Goal: Transaction & Acquisition: Purchase product/service

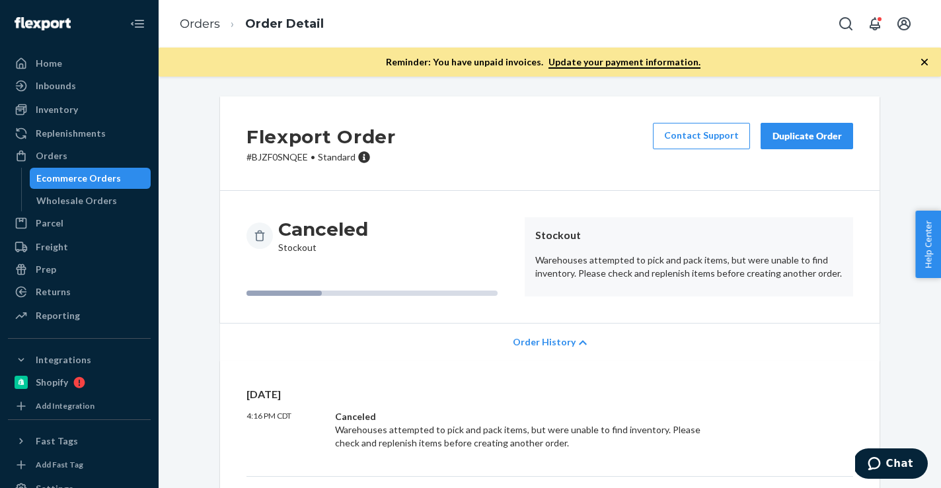
scroll to position [446, 0]
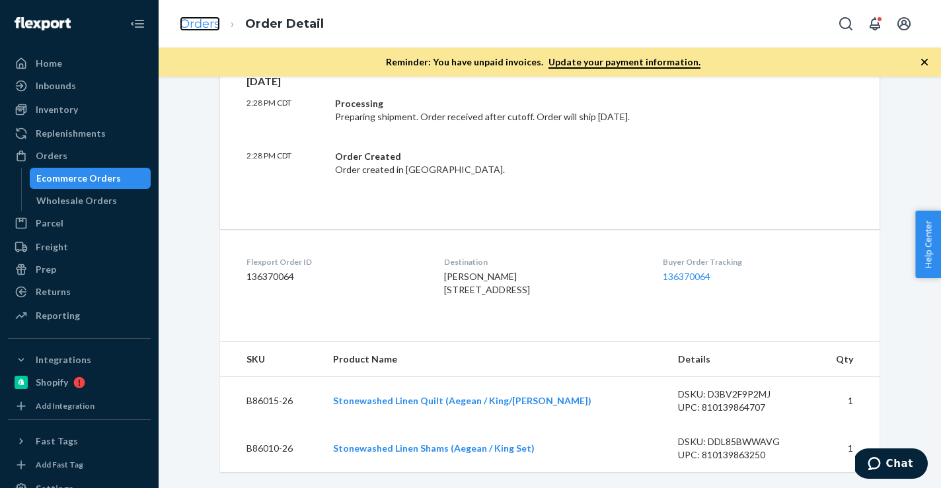
click at [191, 28] on link "Orders" at bounding box center [200, 24] width 40 height 15
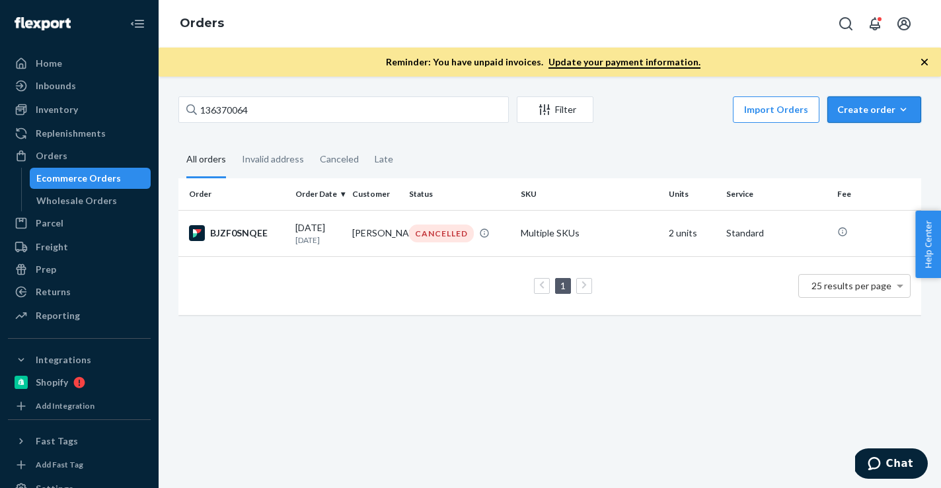
click at [906, 113] on icon "button" at bounding box center [903, 109] width 13 height 13
click at [879, 149] on button "Ecommerce order" at bounding box center [894, 142] width 127 height 28
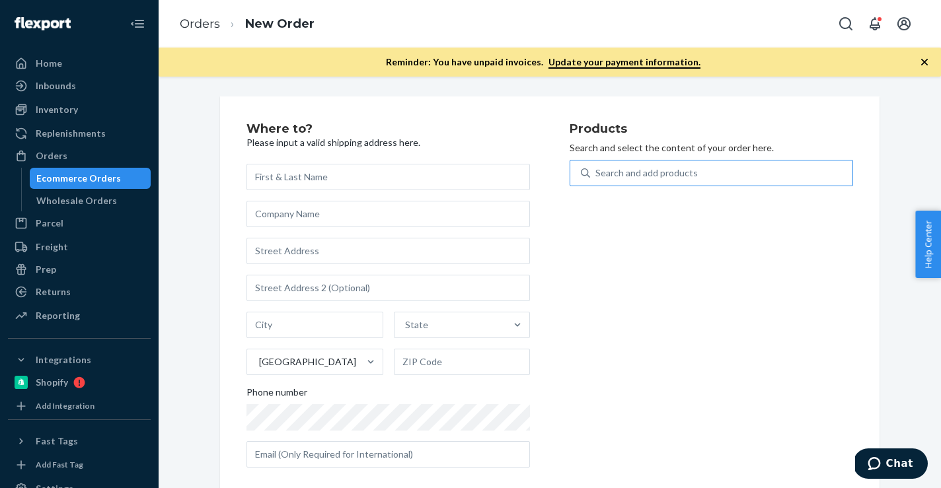
click at [748, 178] on div "Search and add products" at bounding box center [721, 173] width 262 height 24
click at [597, 178] on input "Search and add products" at bounding box center [596, 173] width 1 height 13
paste input "B86007-27"
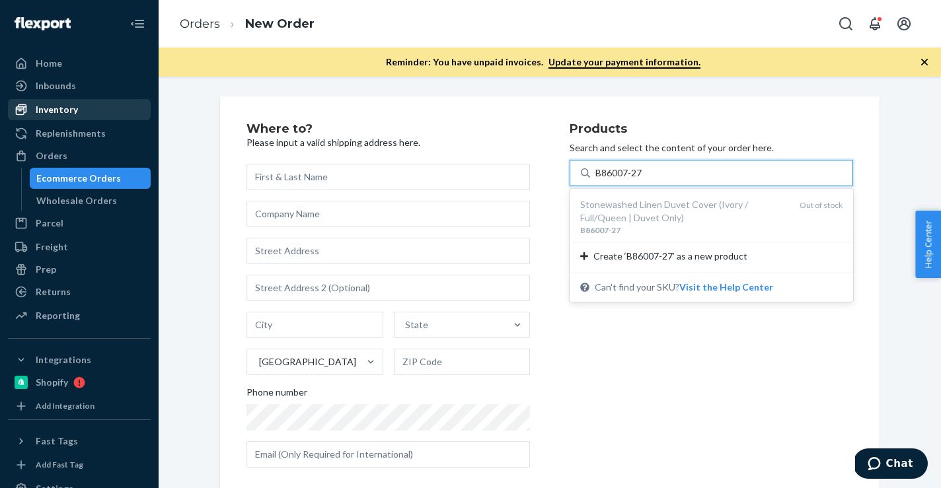
type input "B86007-27"
click at [85, 116] on div "Inventory" at bounding box center [79, 109] width 140 height 19
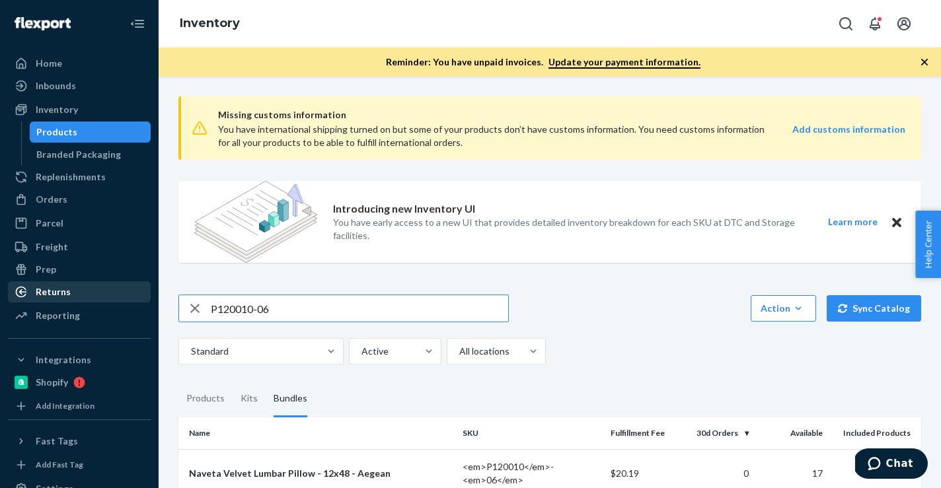
drag, startPoint x: 282, startPoint y: 306, endPoint x: 102, endPoint y: 288, distance: 180.7
click at [102, 288] on div "Home Inbounds Shipping Plans Problems Inventory Products Branded Packaging Repl…" at bounding box center [470, 244] width 941 height 488
type input "B86007-27"
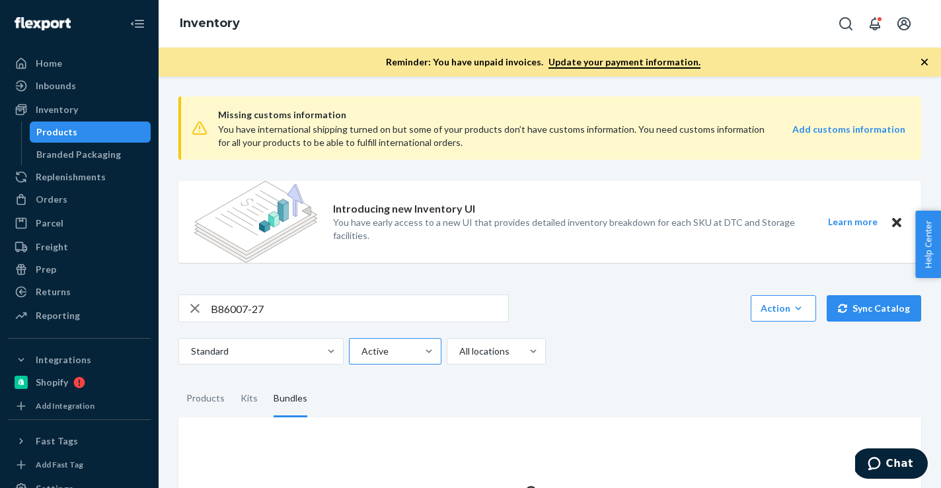
drag, startPoint x: 375, startPoint y: 360, endPoint x: 395, endPoint y: 362, distance: 19.3
click at [395, 362] on div "Active" at bounding box center [383, 352] width 67 height 24
click at [362, 358] on input "Active" at bounding box center [360, 351] width 1 height 13
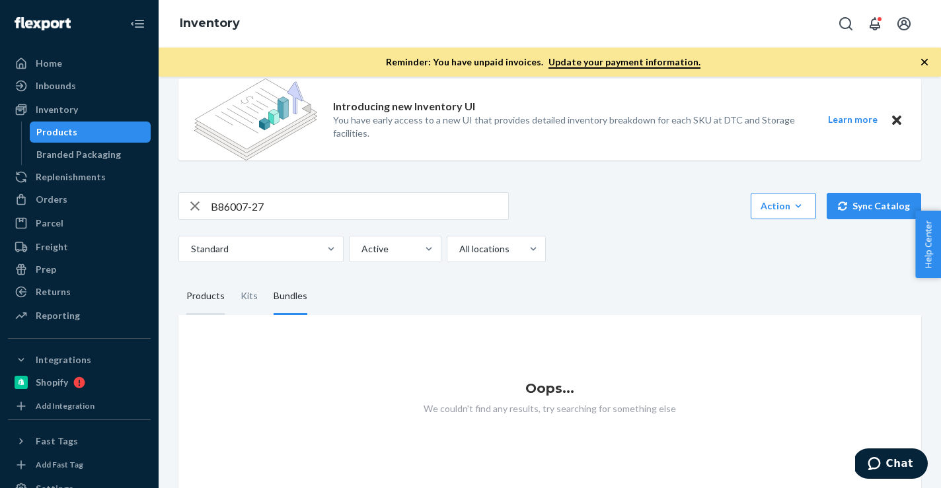
click at [206, 298] on div "Products" at bounding box center [205, 296] width 38 height 37
click at [178, 278] on input "Products" at bounding box center [178, 278] width 0 height 0
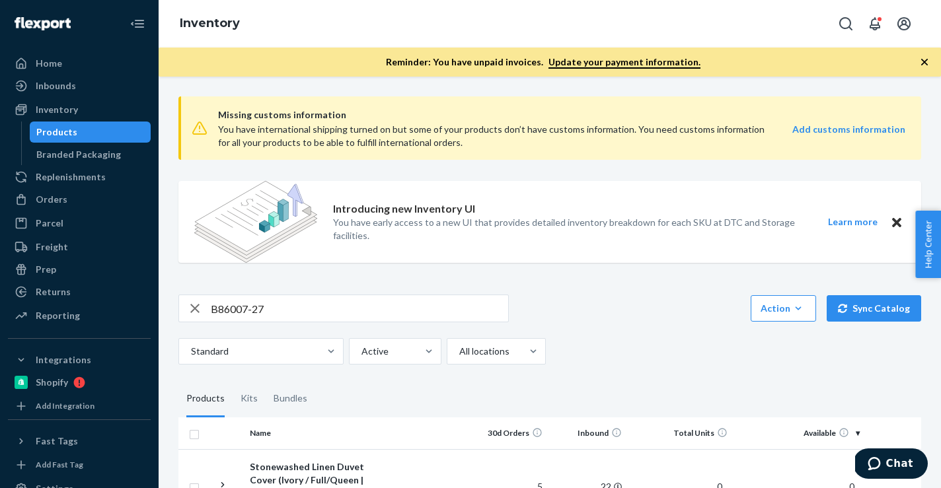
scroll to position [94, 0]
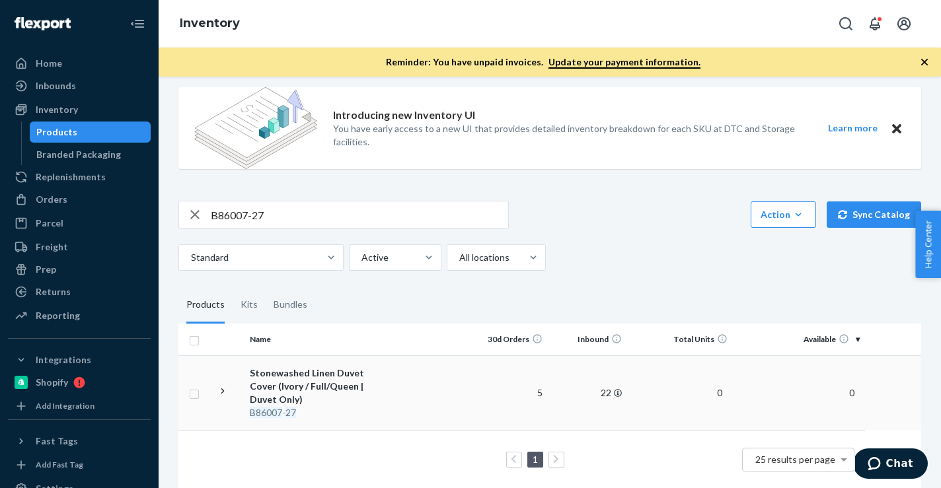
click at [455, 377] on td at bounding box center [430, 393] width 75 height 75
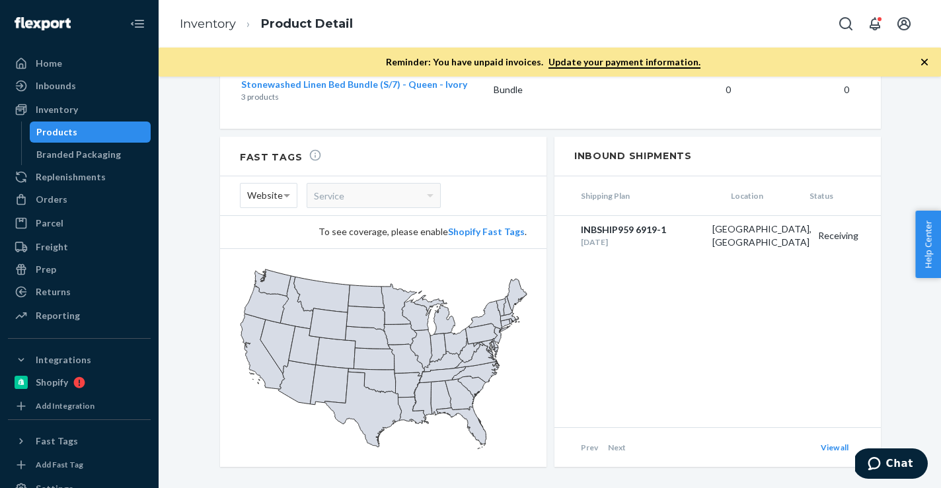
scroll to position [1637, 0]
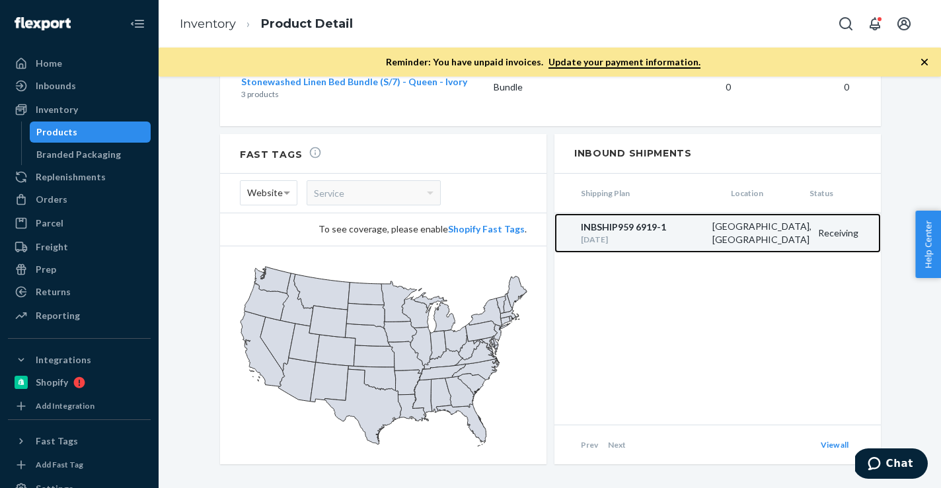
click at [646, 234] on div "[DATE]" at bounding box center [643, 239] width 125 height 11
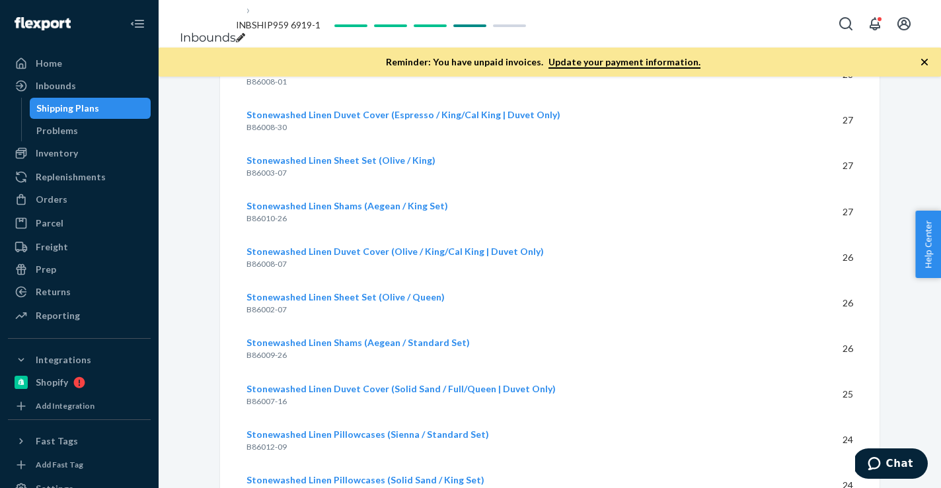
scroll to position [14546, 0]
click at [78, 202] on div "Orders" at bounding box center [79, 199] width 140 height 19
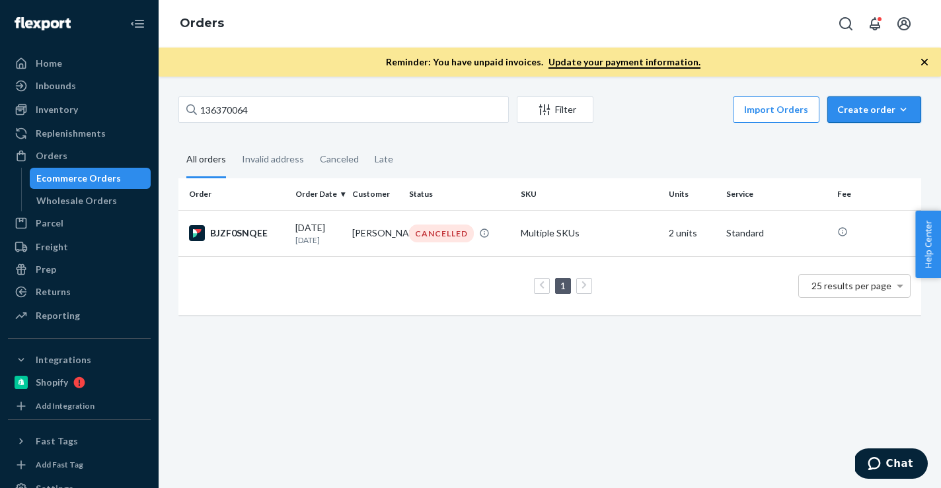
click at [908, 106] on icon "button" at bounding box center [903, 109] width 13 height 13
click at [884, 144] on span "Ecommerce order" at bounding box center [882, 141] width 82 height 9
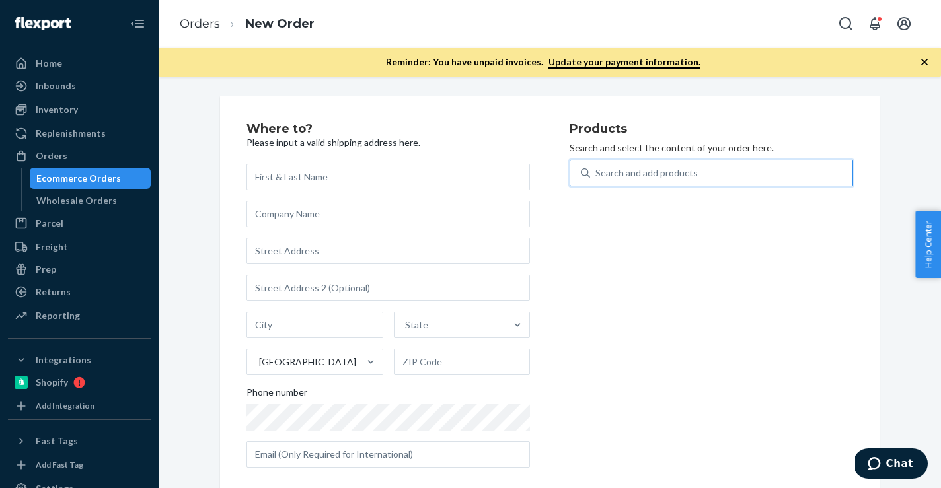
click at [683, 171] on div "Search and add products" at bounding box center [647, 173] width 102 height 13
click at [597, 171] on input "0 results available. Use Up and Down to choose options, press Enter to select t…" at bounding box center [596, 173] width 1 height 13
paste input "B86010-26"
type input "B86010-26"
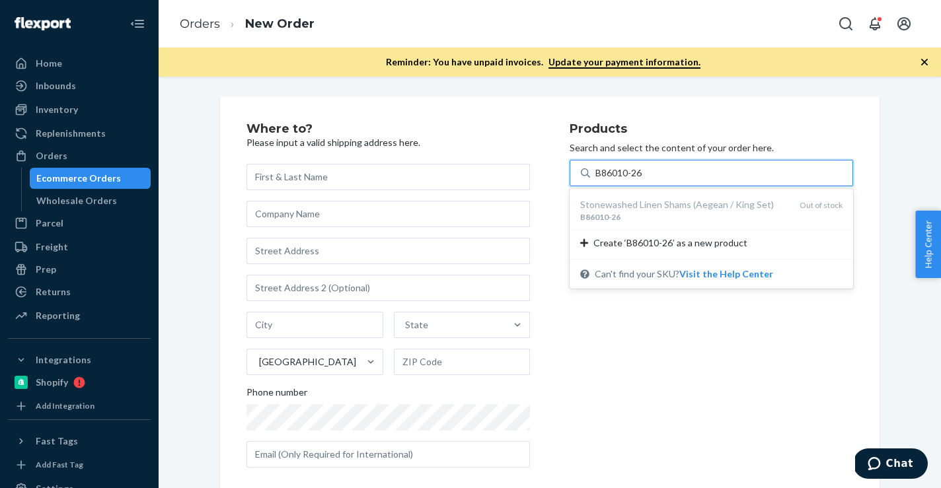
click at [596, 175] on input "B86010-26" at bounding box center [620, 173] width 48 height 13
click at [695, 175] on div "B86010-26" at bounding box center [721, 173] width 262 height 24
click at [644, 175] on input "option undefined focused, 1 of 1. 1 result available for search term B86010-26.…" at bounding box center [620, 173] width 48 height 13
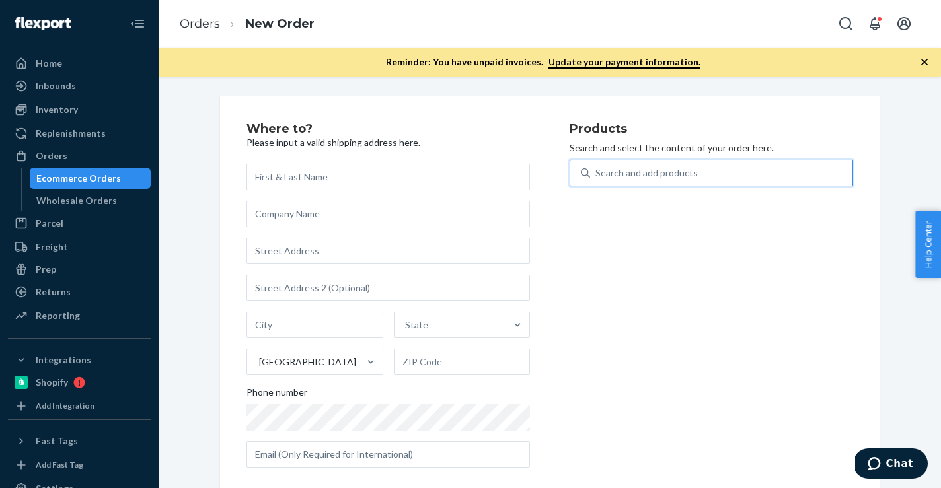
paste input "B86010-26"
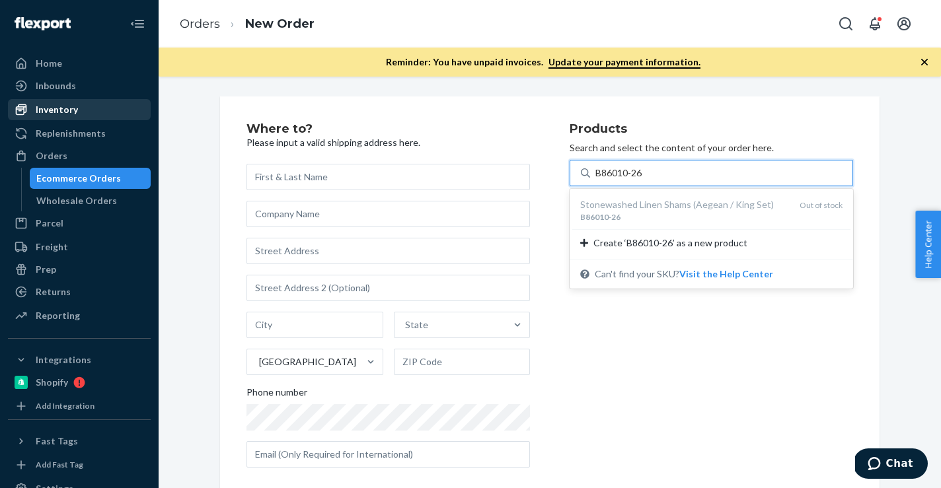
type input "B86010-26"
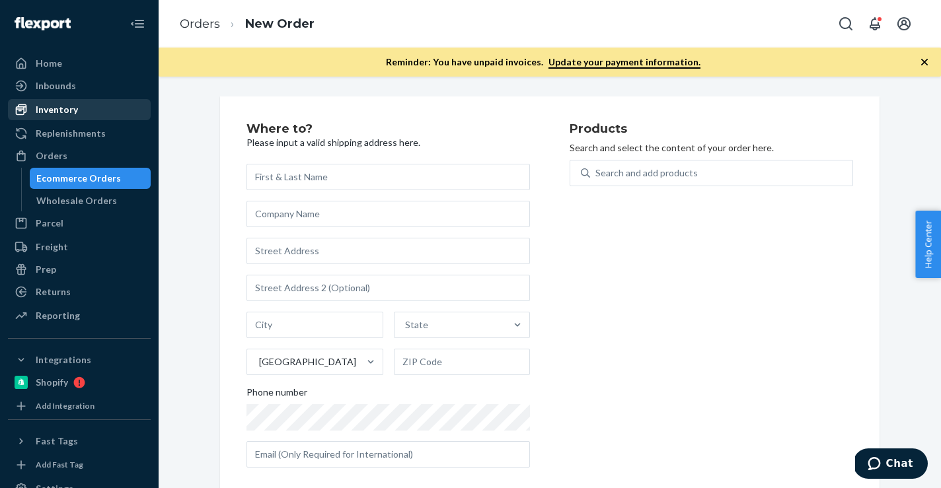
click at [77, 112] on div "Inventory" at bounding box center [79, 109] width 140 height 19
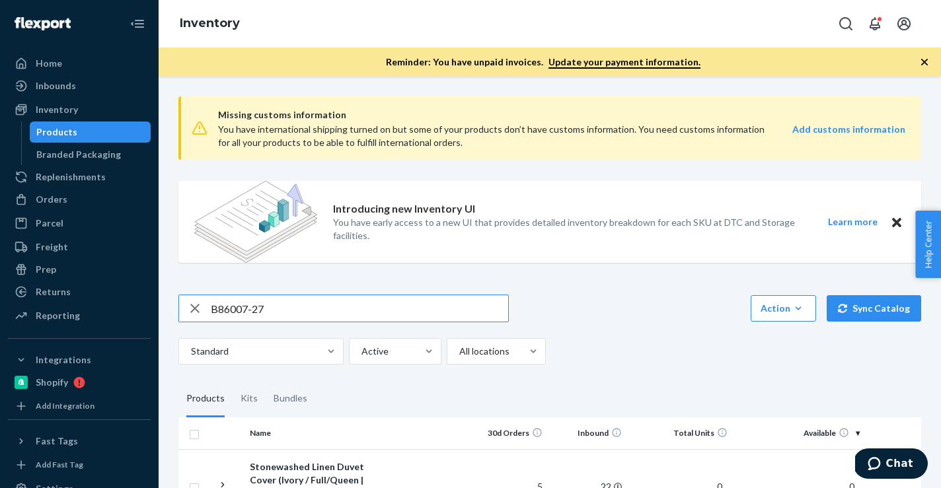
drag, startPoint x: 282, startPoint y: 307, endPoint x: -5, endPoint y: 307, distance: 286.9
click at [0, 307] on html "Home Inbounds Shipping Plans Problems Inventory Products Branded Packaging Repl…" at bounding box center [470, 244] width 941 height 488
type input "B86010-26"
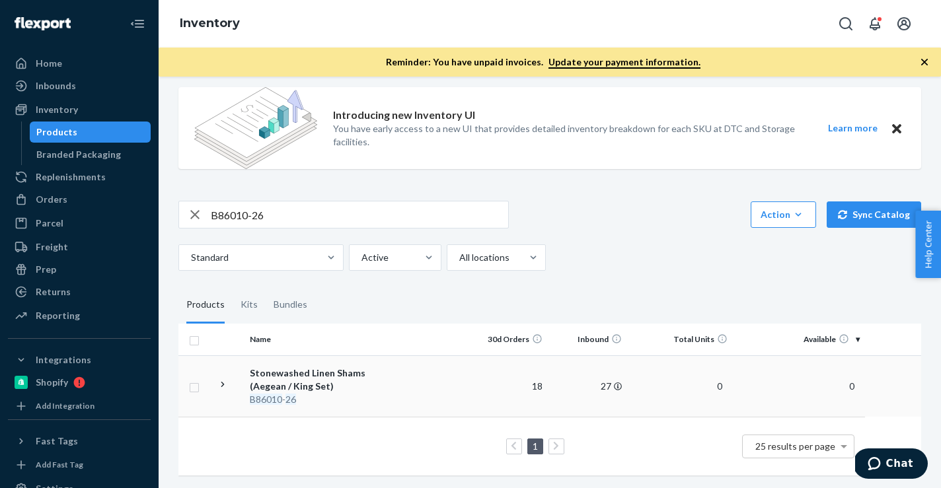
click at [332, 375] on div "Stonewashed Linen Shams (Aegean / King Set)" at bounding box center [319, 380] width 138 height 26
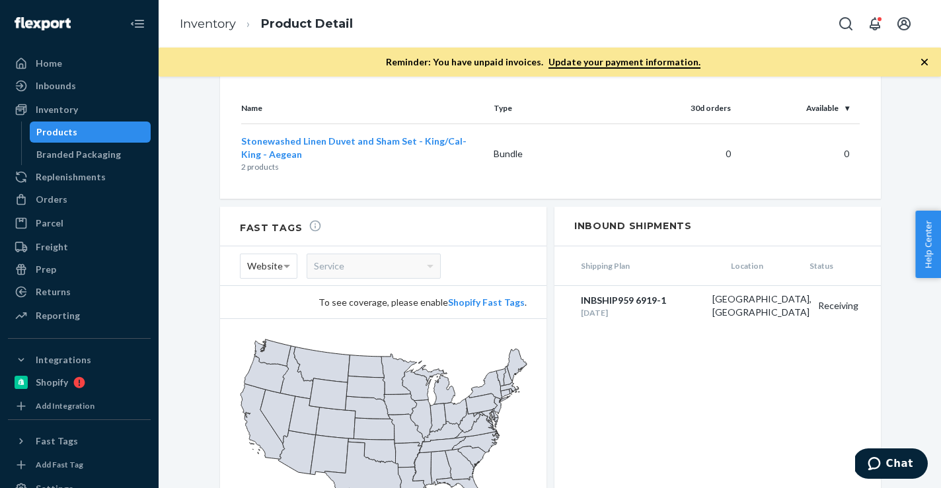
scroll to position [1480, 0]
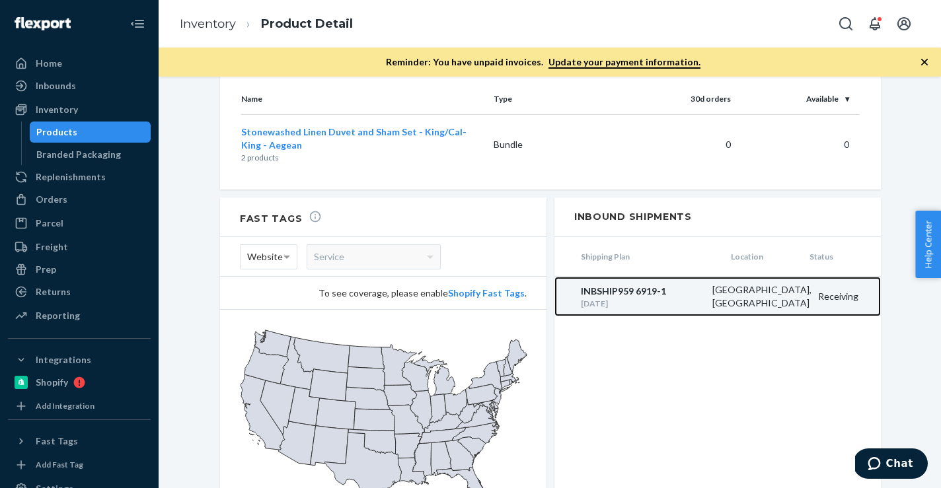
click at [602, 285] on div "INBSHIP959 6919-1" at bounding box center [643, 291] width 125 height 13
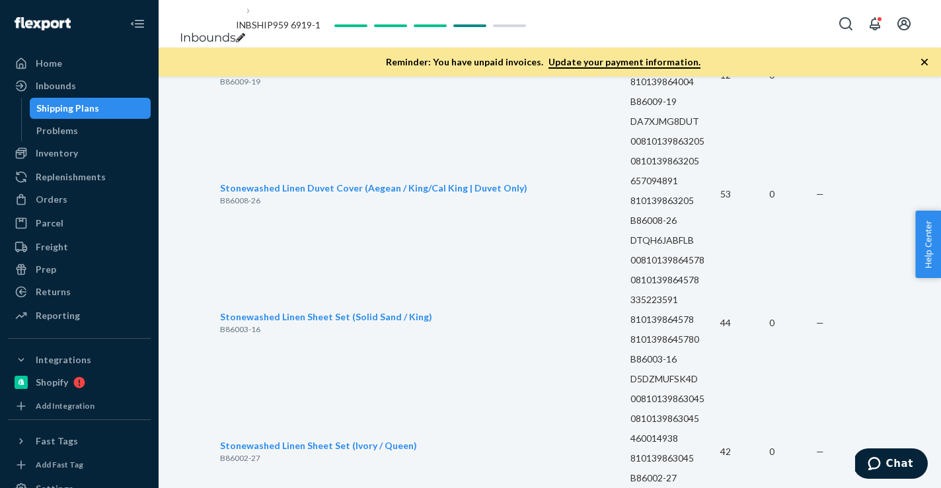
scroll to position [4152, 0]
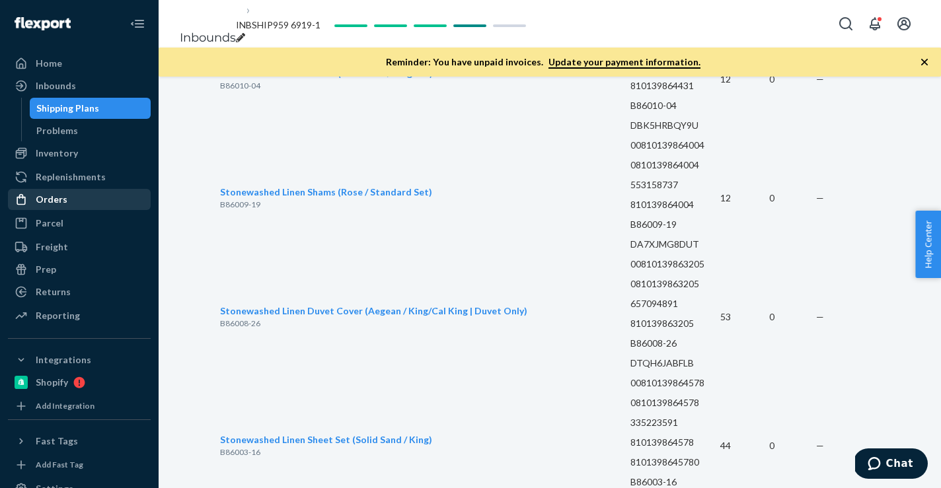
click at [92, 202] on div "Orders" at bounding box center [79, 199] width 140 height 19
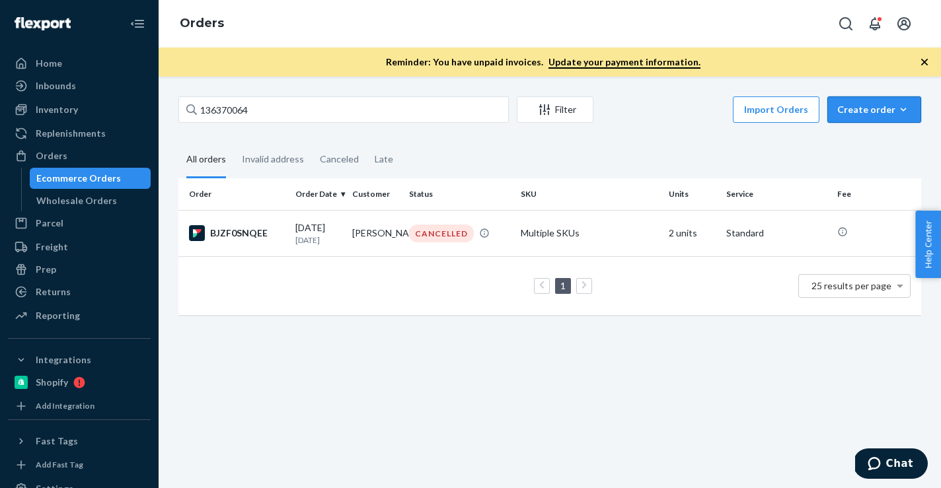
click at [908, 115] on icon "button" at bounding box center [903, 109] width 13 height 13
click at [882, 142] on span "Ecommerce order" at bounding box center [882, 141] width 82 height 9
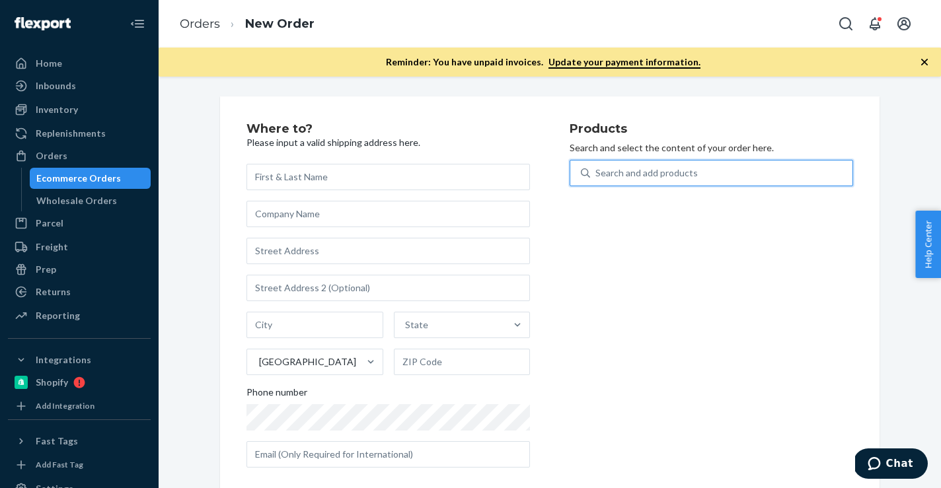
click at [762, 165] on div "Search and add products" at bounding box center [721, 173] width 262 height 24
click at [597, 167] on input "0 results available. Use Up and Down to choose options, press Enter to select t…" at bounding box center [596, 173] width 1 height 13
paste input "F137001-07"
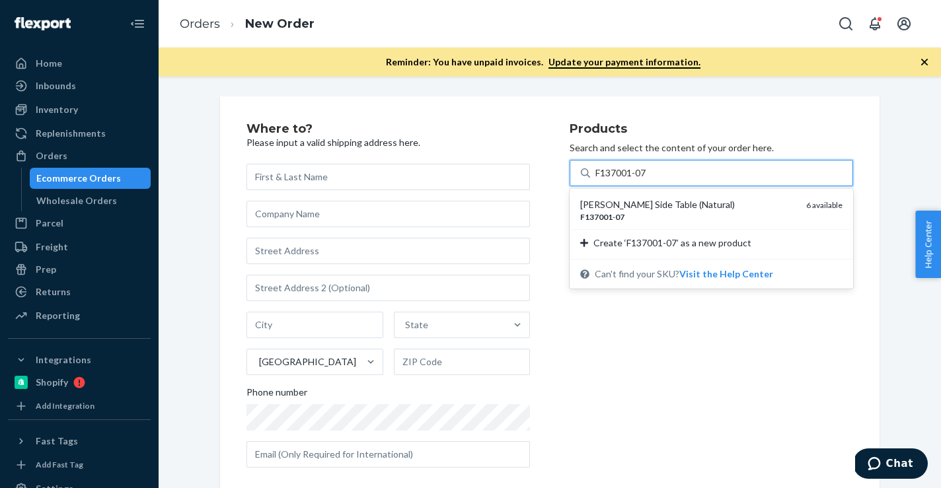
type input "F137001-07"
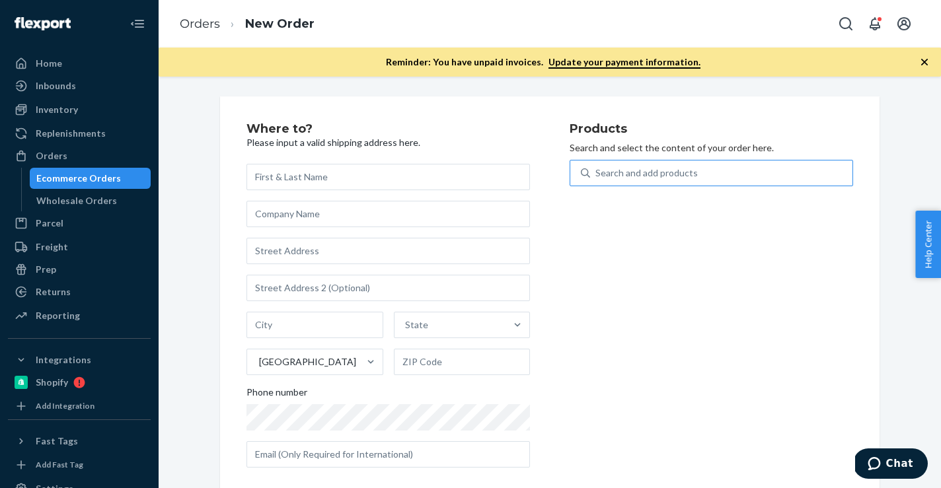
click at [653, 171] on div "Search and add products" at bounding box center [647, 173] width 102 height 13
click at [597, 171] on input "Search and add products" at bounding box center [596, 173] width 1 height 13
paste input "F137001-07"
type input "F137001-07"
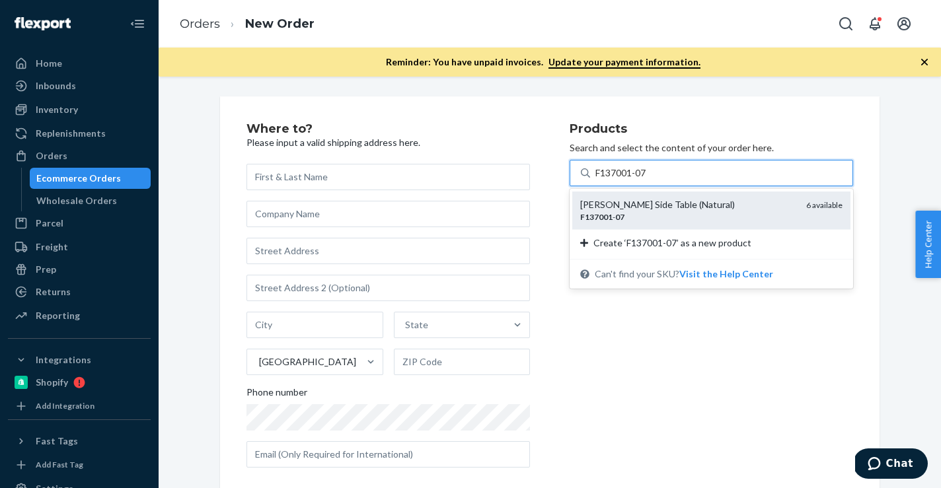
click at [649, 204] on div "[PERSON_NAME] Side Table (Natural)" at bounding box center [687, 204] width 215 height 13
click at [648, 180] on input "F137001-07" at bounding box center [622, 173] width 53 height 13
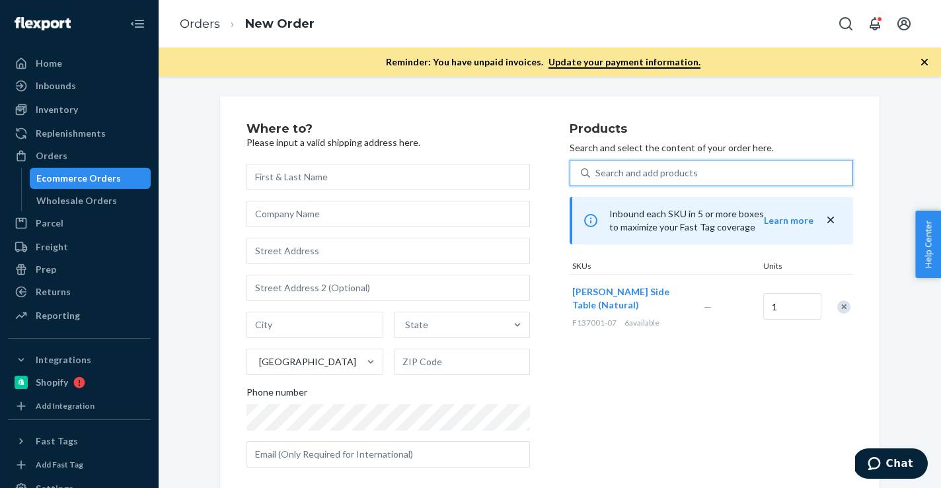
paste input "F137001-05"
type input "F137001-05"
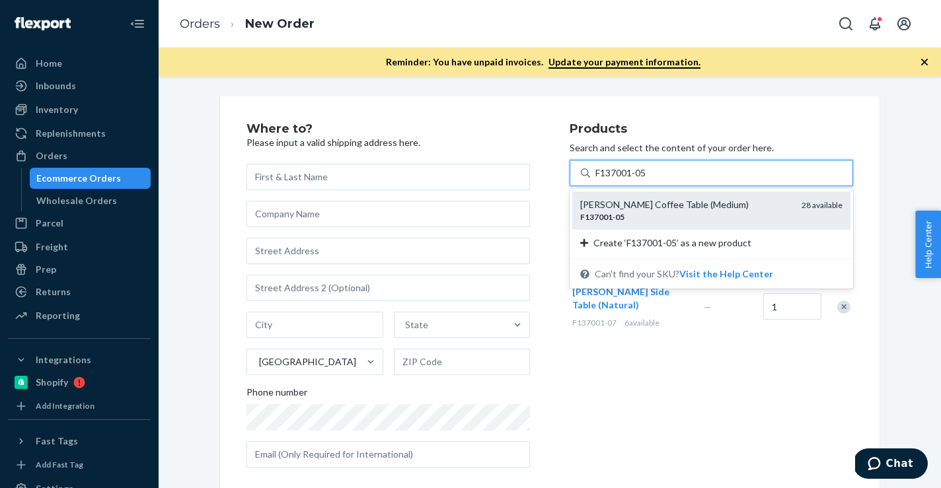
click at [676, 216] on div "F137001 - 05" at bounding box center [685, 217] width 211 height 11
click at [648, 180] on input "F137001-05" at bounding box center [622, 173] width 53 height 13
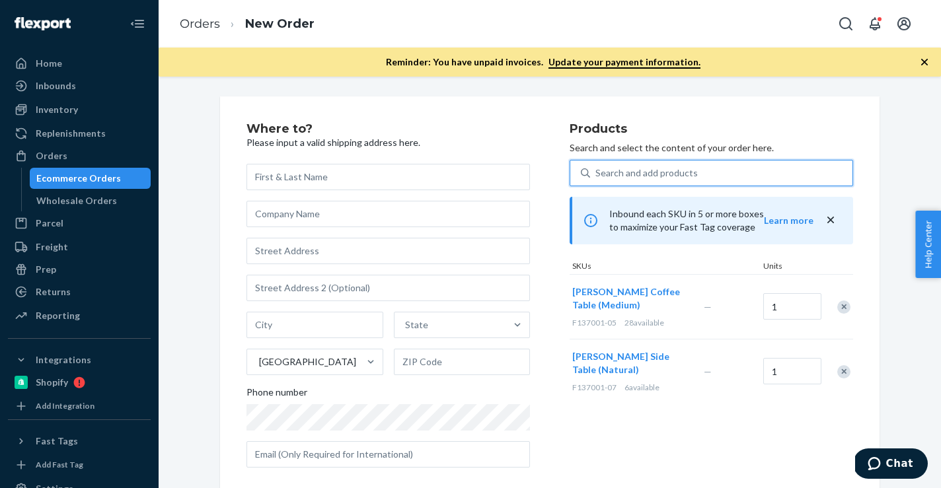
click at [625, 179] on div "Search and add products" at bounding box center [647, 173] width 102 height 13
click at [597, 179] on input "0 results available. Select is focused ,type to refine list, press Down to open…" at bounding box center [596, 173] width 1 height 13
paste input "F137001-06"
type input "F137001-06"
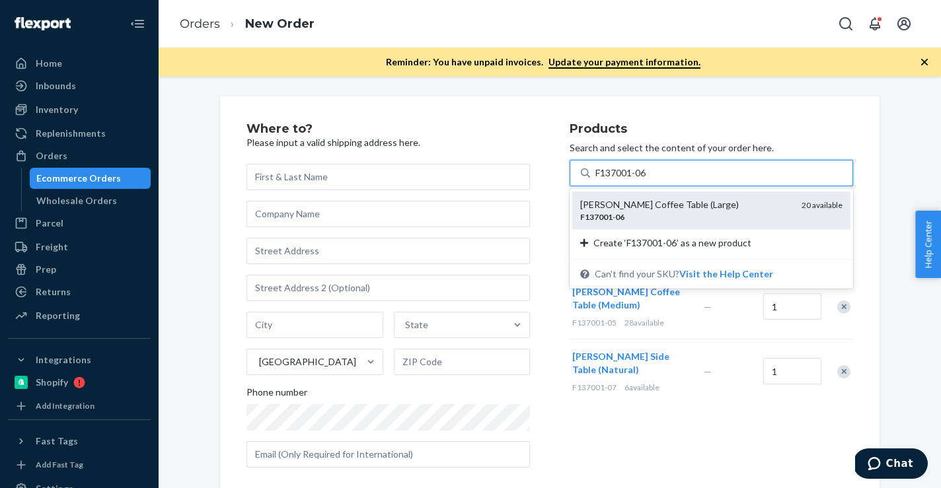
click at [621, 204] on div "[PERSON_NAME] Coffee Table (Large)" at bounding box center [685, 204] width 211 height 13
click at [621, 180] on input "F137001-06" at bounding box center [622, 173] width 53 height 13
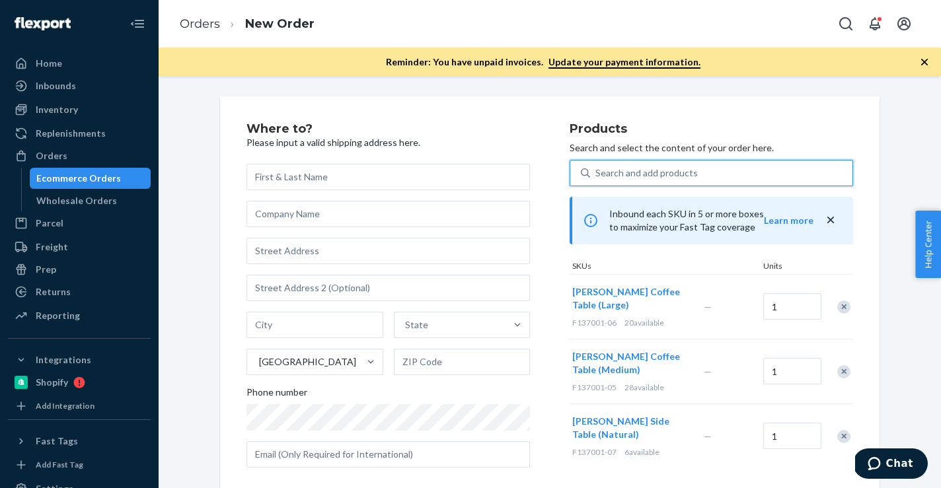
paste input "[PERSON_NAME]"
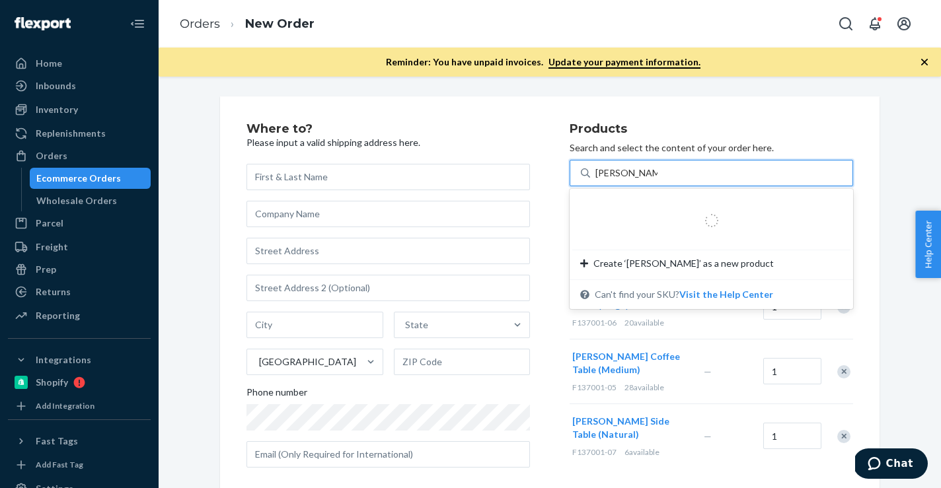
type input "[PERSON_NAME]"
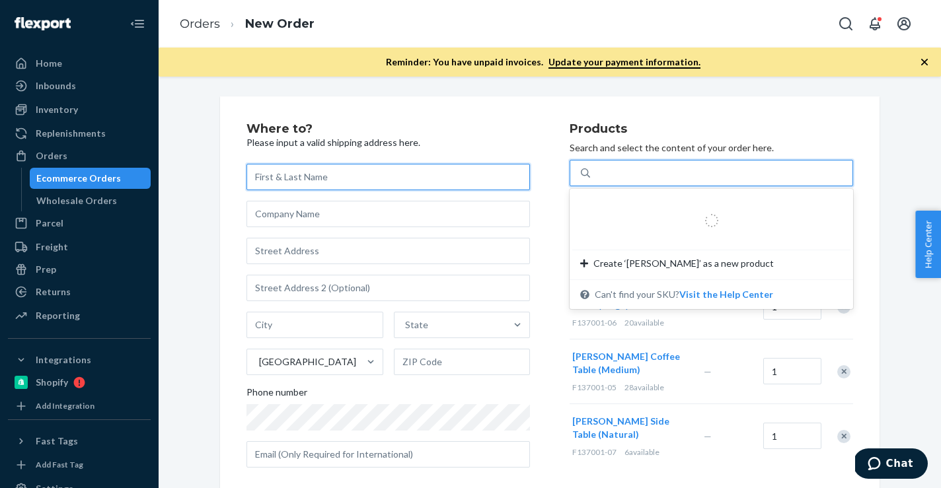
click at [432, 177] on input "text" at bounding box center [389, 177] width 284 height 26
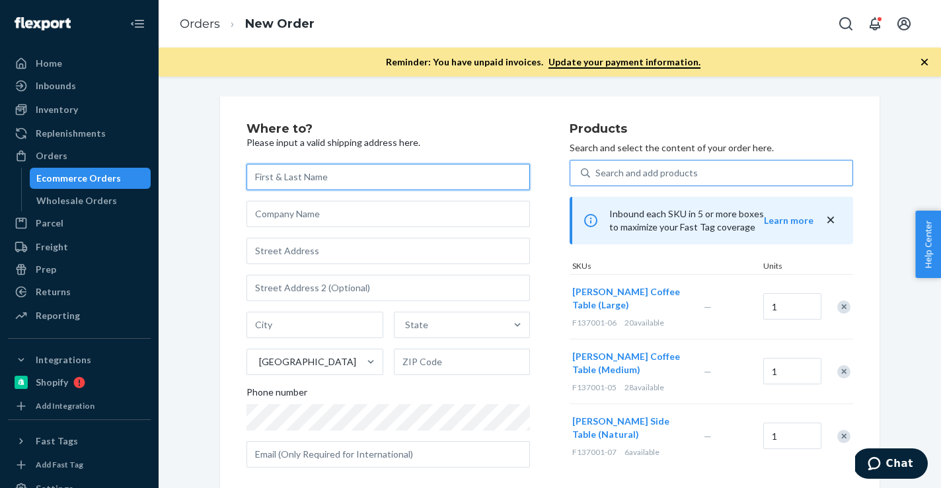
paste input "[PERSON_NAME]"
type input "[PERSON_NAME]"
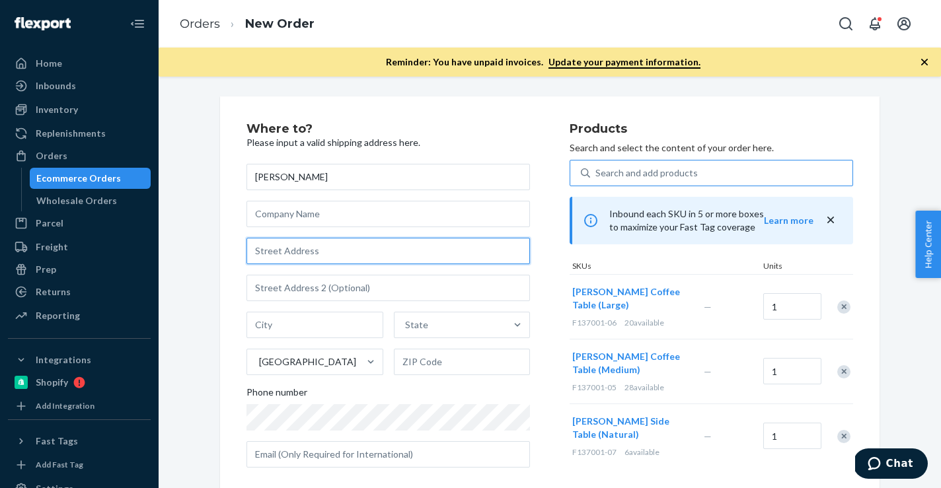
click at [334, 258] on input "text" at bounding box center [389, 251] width 284 height 26
paste input "[STREET_ADDRESS]"
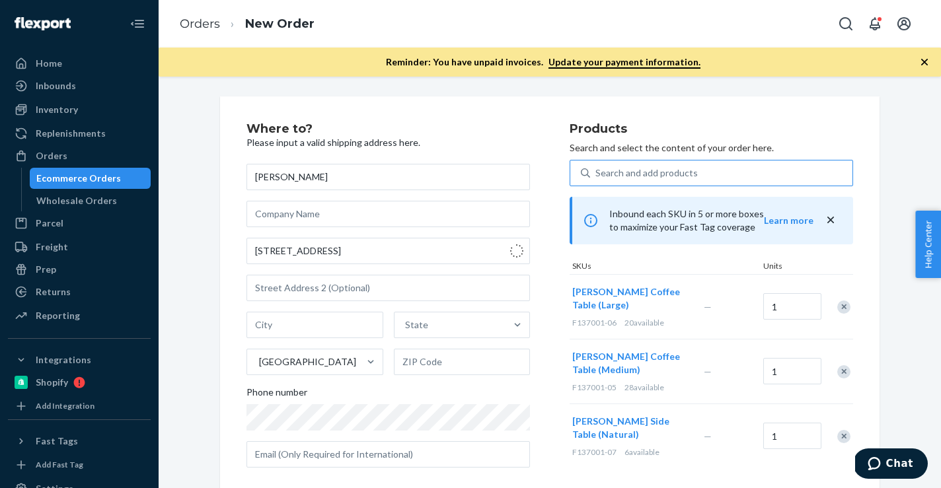
type input "[STREET_ADDRESS]"
type input "[GEOGRAPHIC_DATA]"
type input "95448"
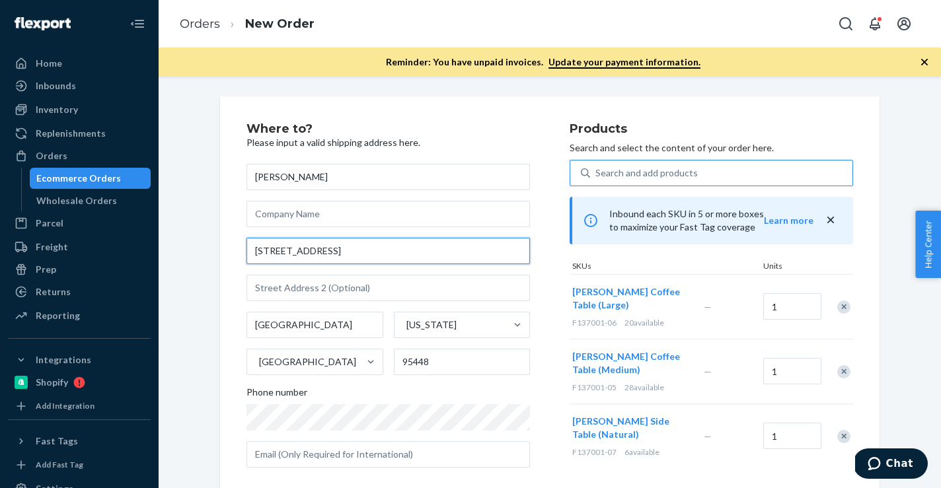
drag, startPoint x: 364, startPoint y: 253, endPoint x: 206, endPoint y: 252, distance: 157.3
click at [206, 253] on div "Where to? Please input a valid shipping address here. [PERSON_NAME] [STREET_ADD…" at bounding box center [550, 384] width 763 height 574
paste input "outh Fitch Mountain Roa"
drag, startPoint x: 385, startPoint y: 250, endPoint x: 237, endPoint y: 250, distance: 148.1
click at [237, 250] on div "Where to? Please input a valid shipping address here. [PERSON_NAME] 661 [GEOGRA…" at bounding box center [550, 391] width 660 height 588
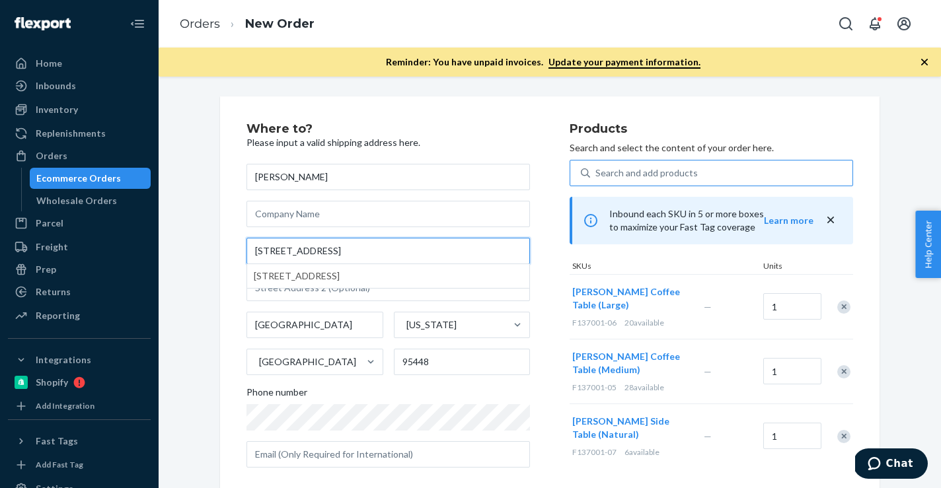
paste input "d"
type input "[STREET_ADDRESS]"
click at [555, 459] on div "Where to? Please input a valid shipping address here. [PERSON_NAME] [STREET_ADD…" at bounding box center [408, 301] width 323 height 356
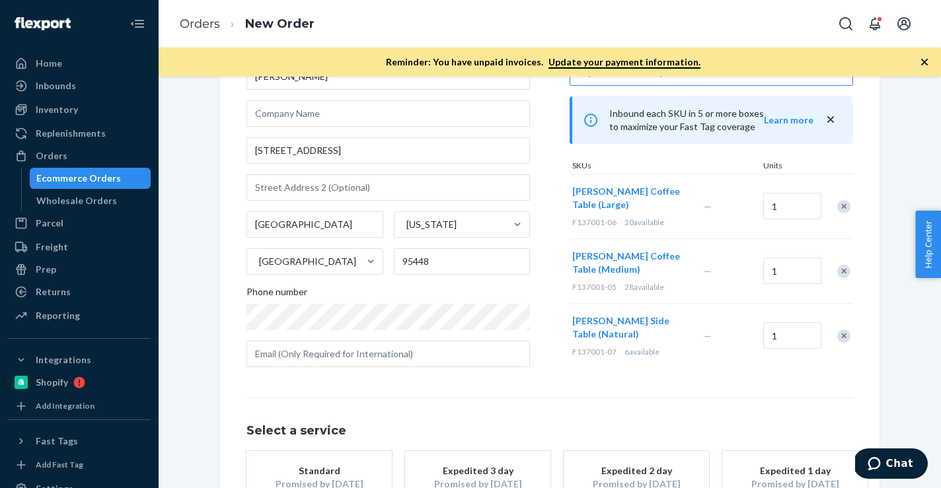
scroll to position [167, 0]
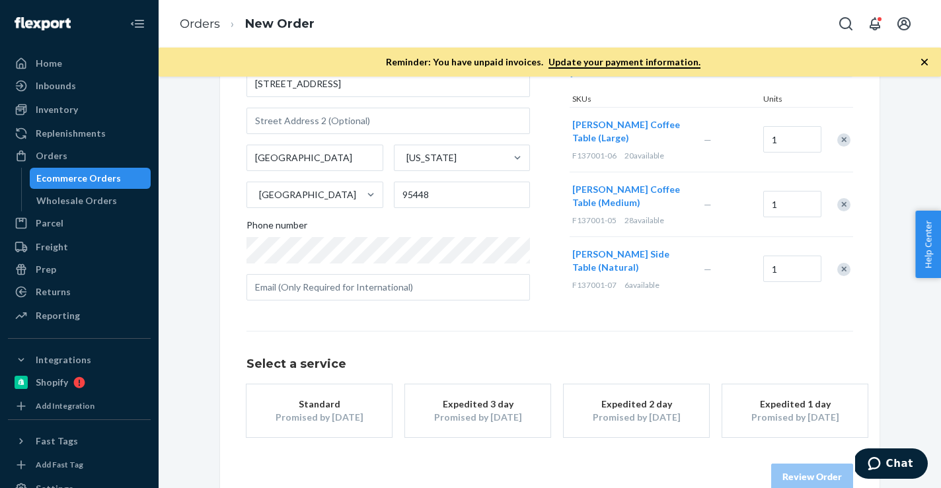
click at [362, 411] on div "Promised by [DATE]" at bounding box center [319, 417] width 106 height 13
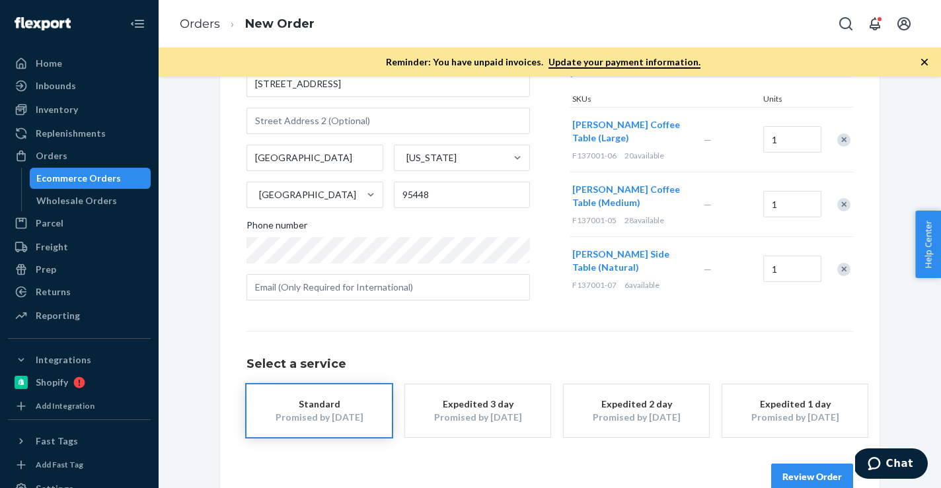
scroll to position [195, 0]
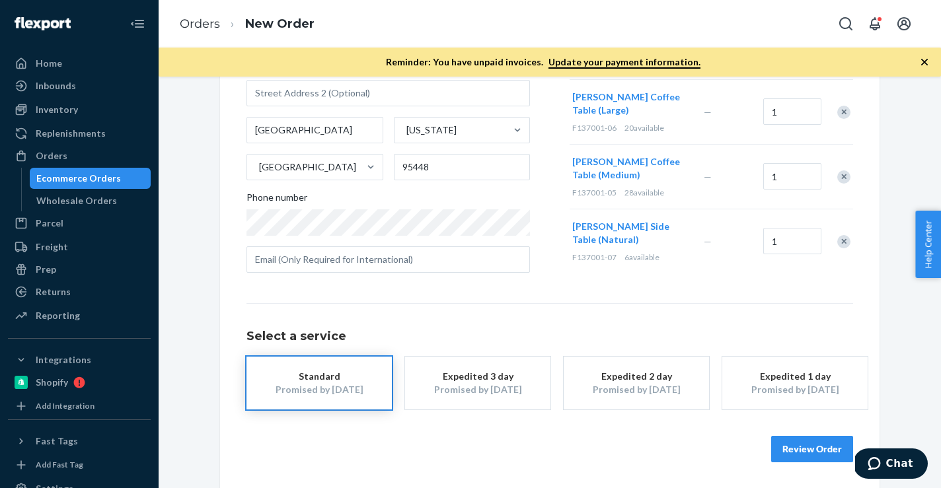
click at [781, 447] on button "Review Order" at bounding box center [812, 449] width 82 height 26
click at [781, 447] on div "Where to? Please input a valid shipping address here. [PERSON_NAME] [STREET_ADD…" at bounding box center [550, 283] width 783 height 412
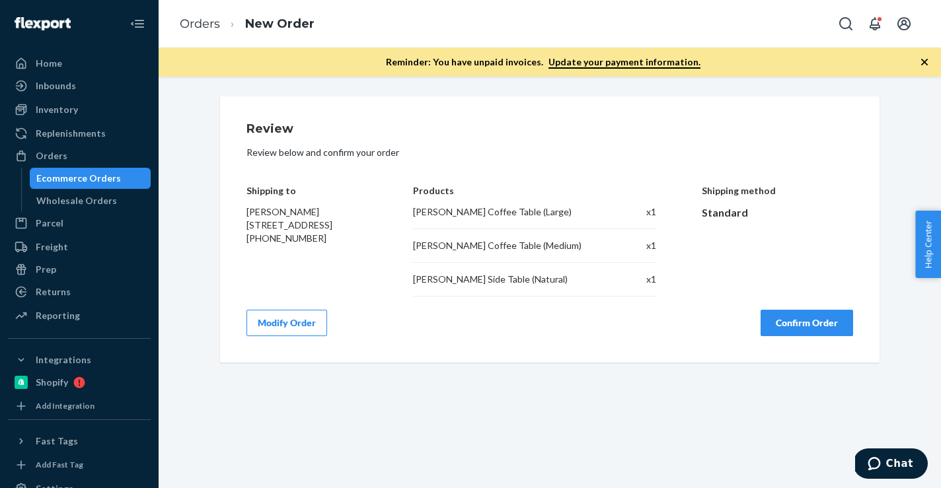
click at [806, 314] on button "Confirm Order" at bounding box center [807, 323] width 93 height 26
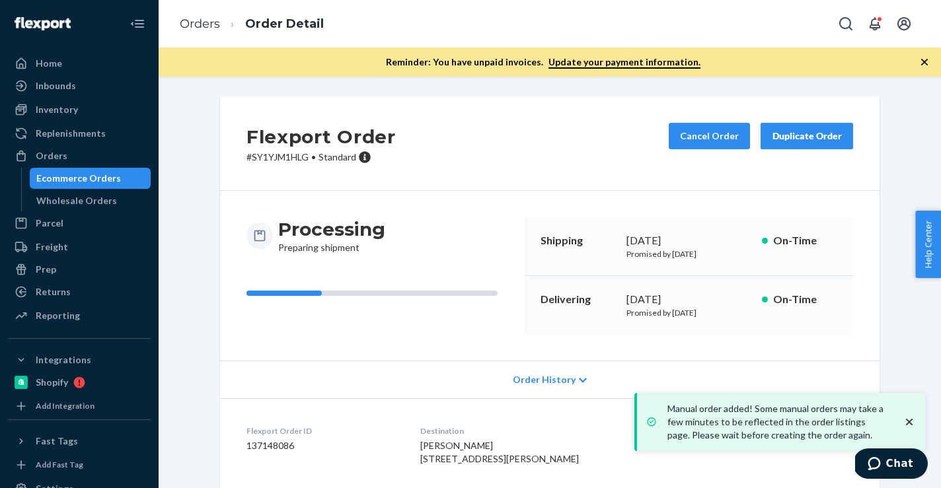
scroll to position [243, 0]
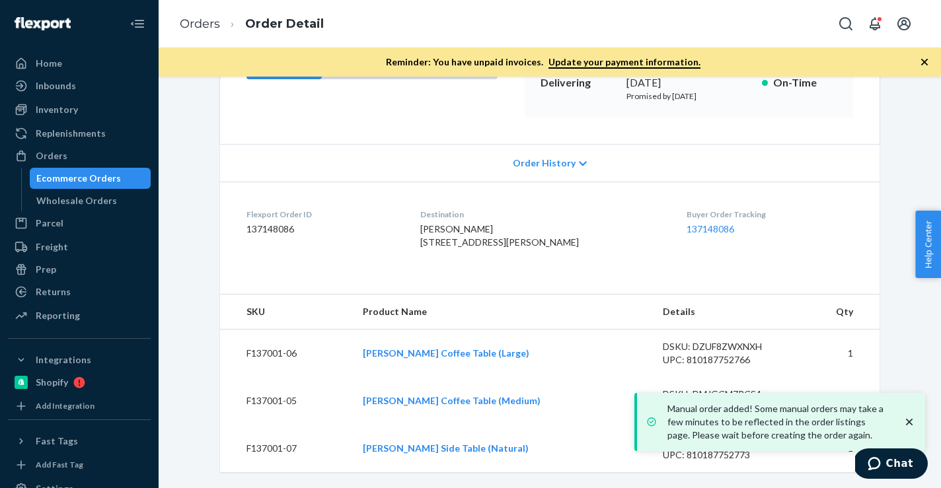
click at [272, 223] on dd "137148086" at bounding box center [323, 229] width 153 height 13
copy dd "137148086"
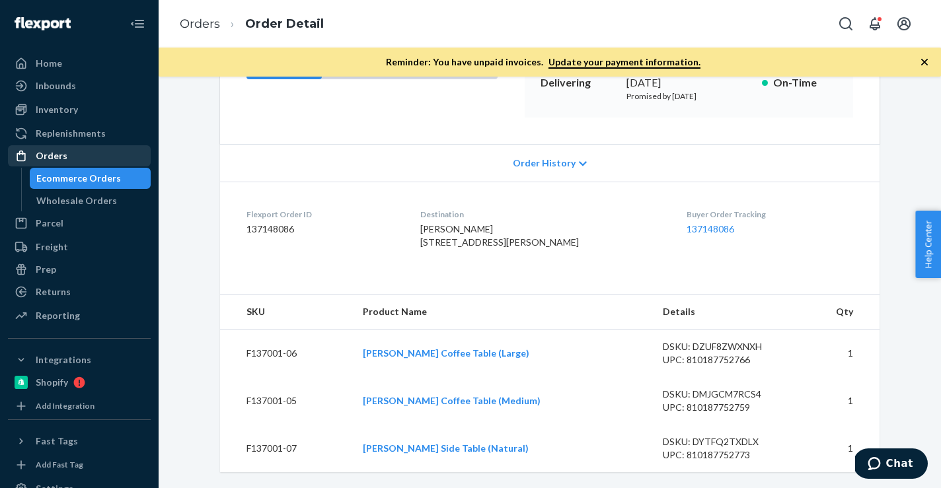
click at [71, 151] on div "Orders" at bounding box center [79, 156] width 140 height 19
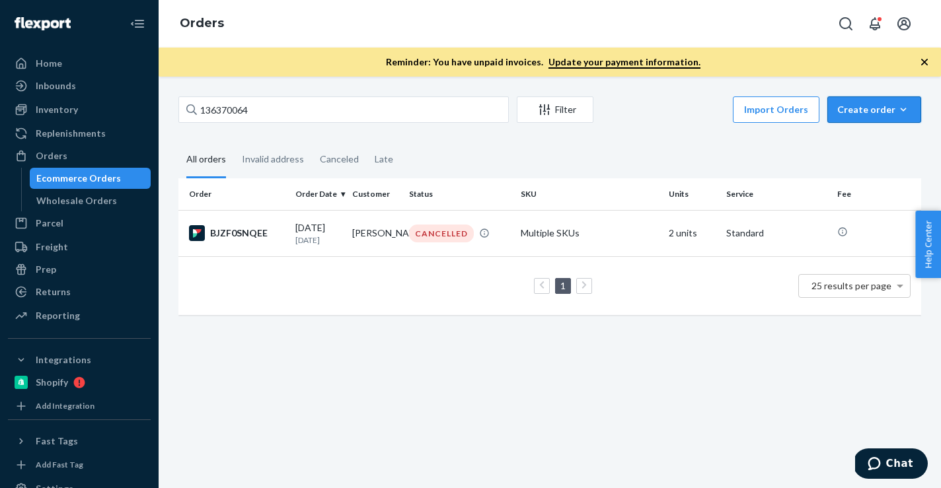
click at [900, 108] on icon "button" at bounding box center [903, 109] width 13 height 13
click at [878, 145] on span "Ecommerce order" at bounding box center [882, 141] width 82 height 9
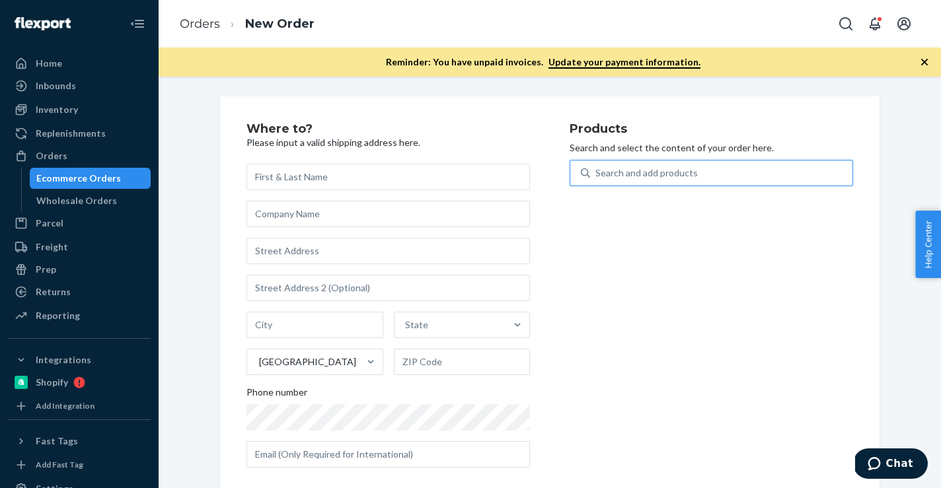
click at [783, 175] on div "Search and add products" at bounding box center [721, 173] width 262 height 24
click at [597, 175] on input "Search and add products" at bounding box center [596, 173] width 1 height 13
paste input "SKU B86014-16"
type input "SKU B86014-16"
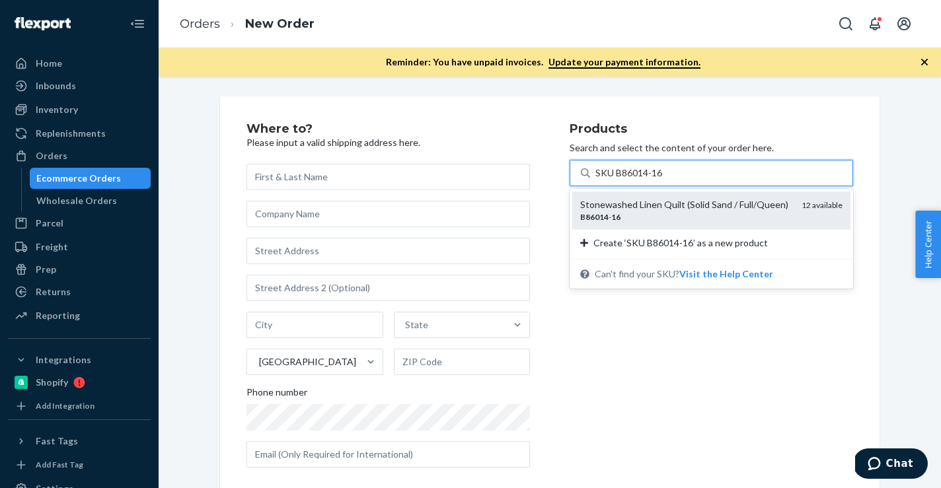
click at [685, 222] on div "Stonewashed Linen Quilt (Solid Sand / Full/Queen) B86014 - 16 12 available" at bounding box center [711, 211] width 278 height 38
click at [664, 180] on input "SKU B86014-16" at bounding box center [630, 173] width 68 height 13
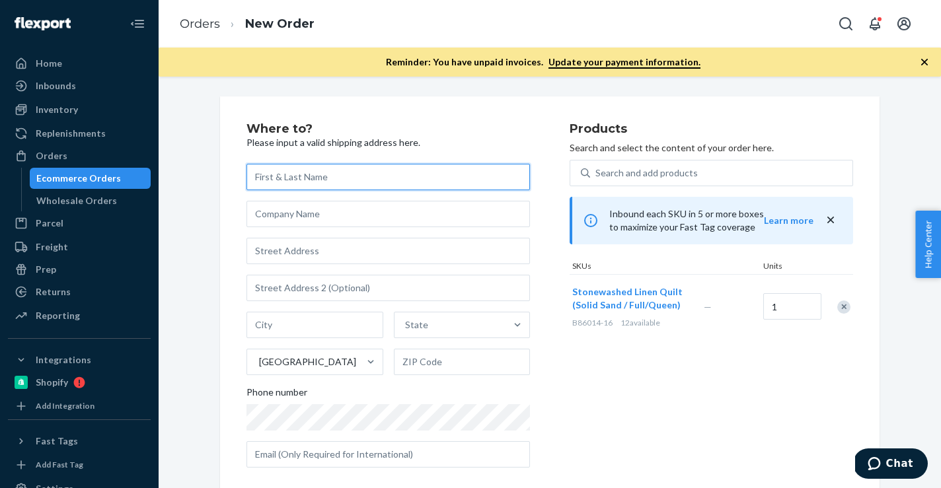
click at [455, 172] on input "text" at bounding box center [389, 177] width 284 height 26
paste input "[PERSON_NAME]"
type input "[PERSON_NAME]"
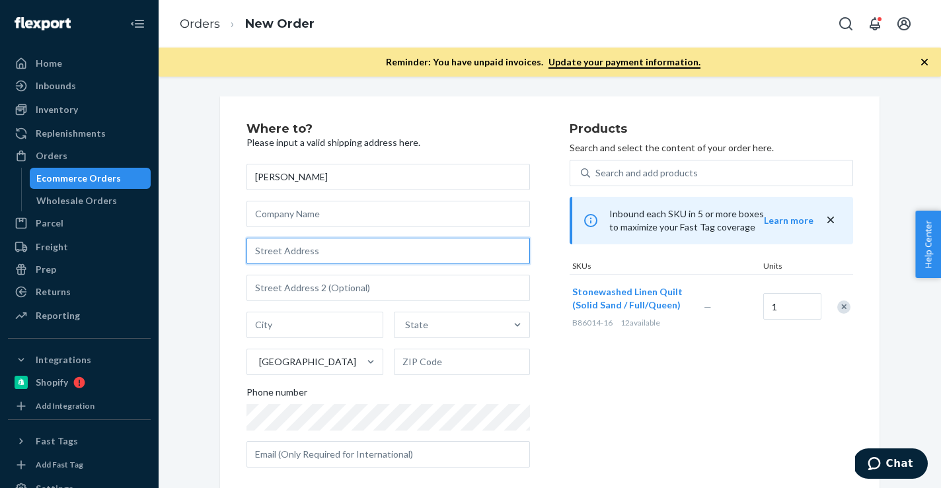
click at [445, 246] on input "text" at bounding box center [389, 251] width 284 height 26
paste input "[STREET_ADDRESS]"
drag, startPoint x: 370, startPoint y: 252, endPoint x: 195, endPoint y: 255, distance: 174.5
click at [195, 255] on div "Where to? Please input a valid shipping address here. [PERSON_NAME] [STREET_ADD…" at bounding box center [550, 301] width 763 height 409
paste input "Apartment 208"
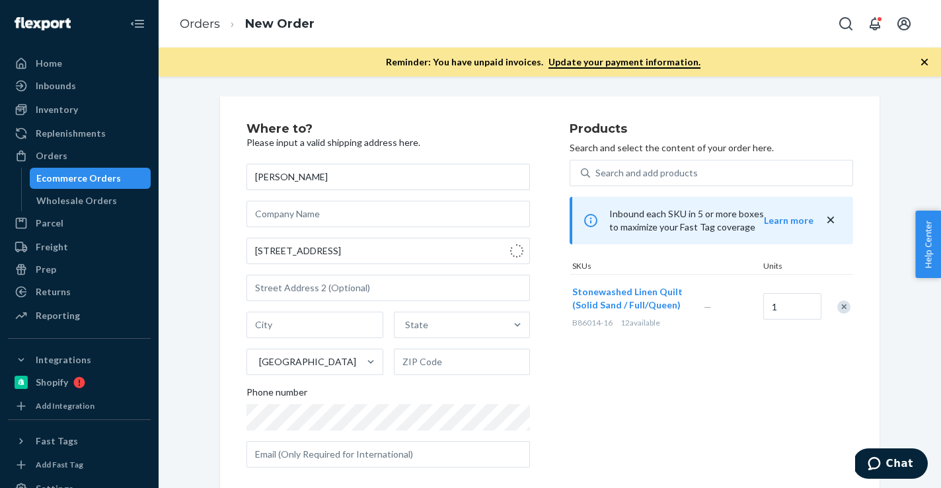
type input "[STREET_ADDRESS]"
type input "208"
type input "Winter Garden"
type input "34787"
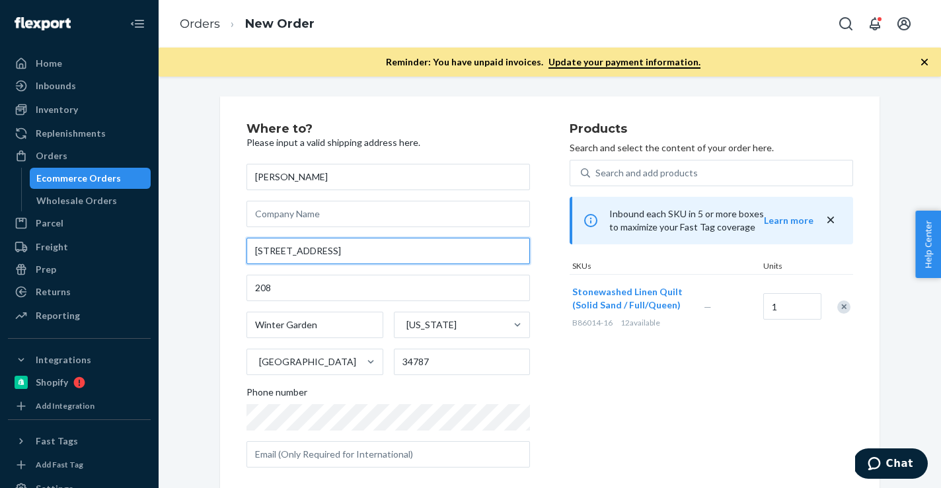
drag, startPoint x: 368, startPoint y: 256, endPoint x: 200, endPoint y: 256, distance: 167.2
click at [200, 256] on div "Where to? Please input a valid shipping address here. [PERSON_NAME] [STREET_ADD…" at bounding box center [550, 384] width 763 height 574
paste input "Apartment 208"
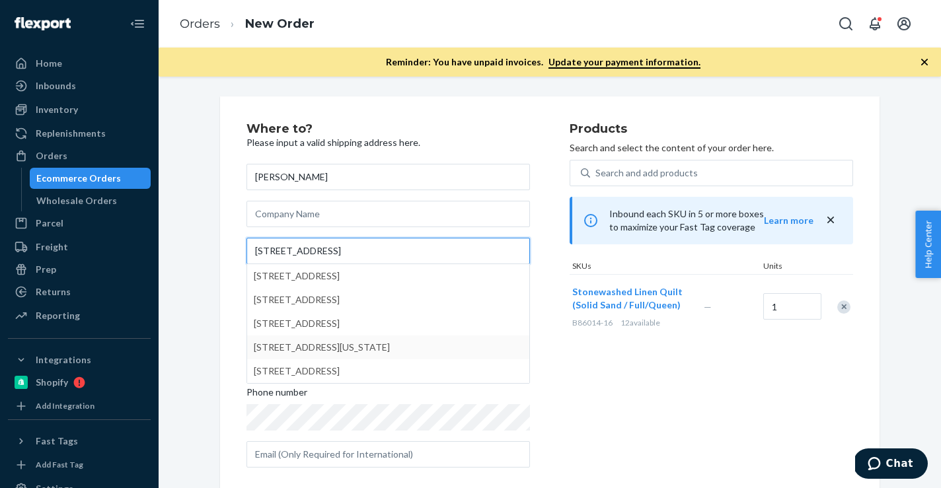
type input "[STREET_ADDRESS]"
click at [204, 367] on div "Where to? Please input a valid shipping address here. [PERSON_NAME] [STREET_ADD…" at bounding box center [550, 391] width 763 height 588
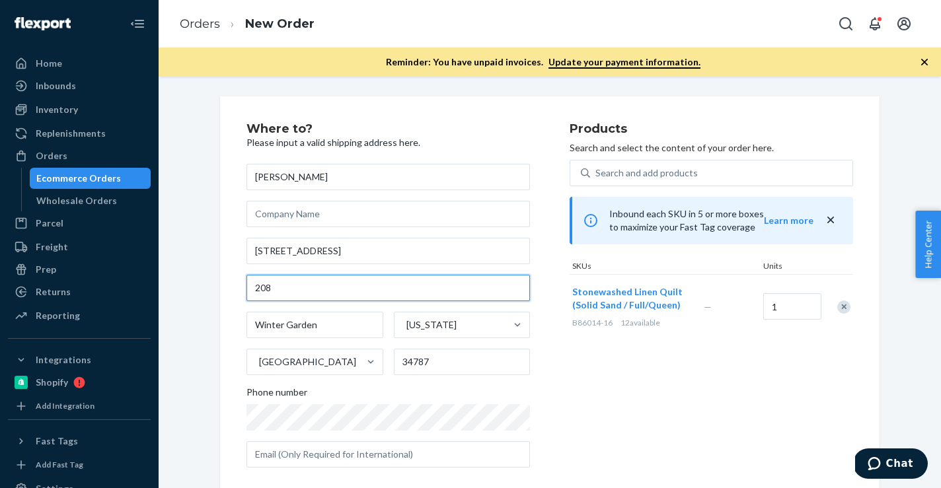
click at [261, 296] on input "208" at bounding box center [389, 288] width 284 height 26
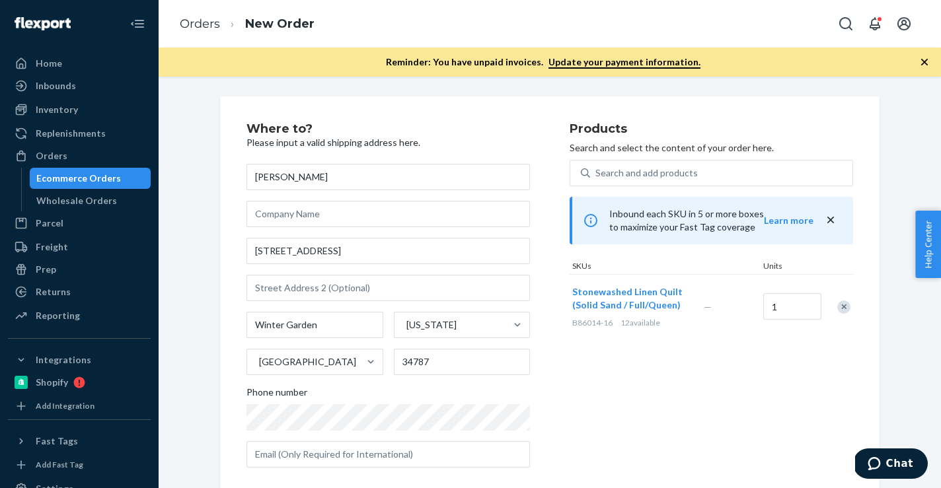
scroll to position [195, 0]
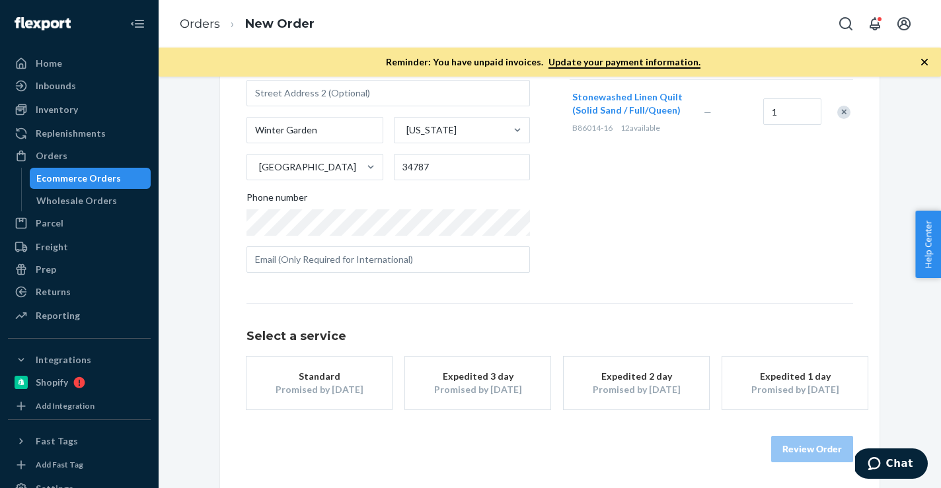
click at [313, 380] on div "Standard" at bounding box center [319, 376] width 106 height 13
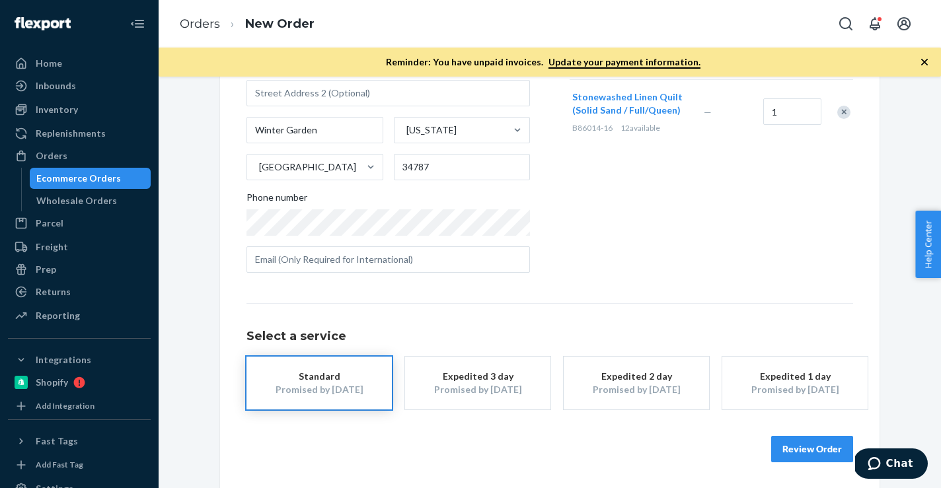
click at [801, 449] on button "Review Order" at bounding box center [812, 449] width 82 height 26
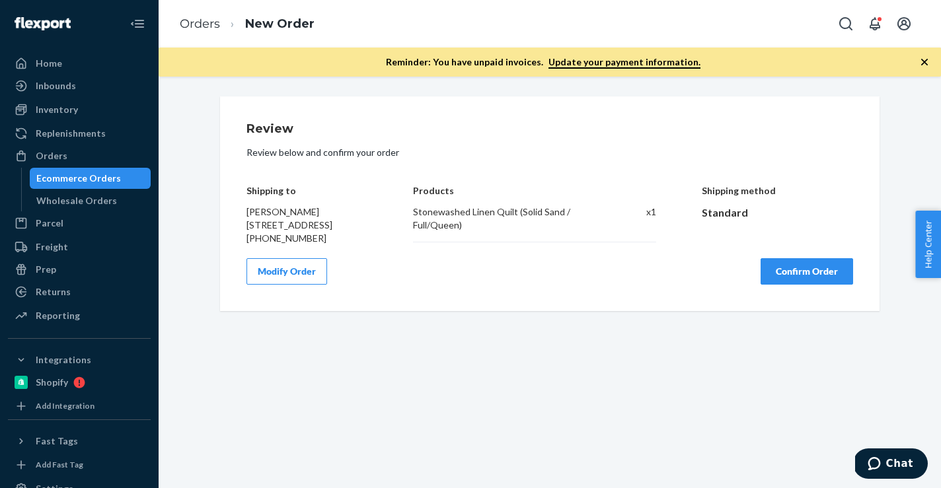
click at [839, 285] on button "Confirm Order" at bounding box center [807, 271] width 93 height 26
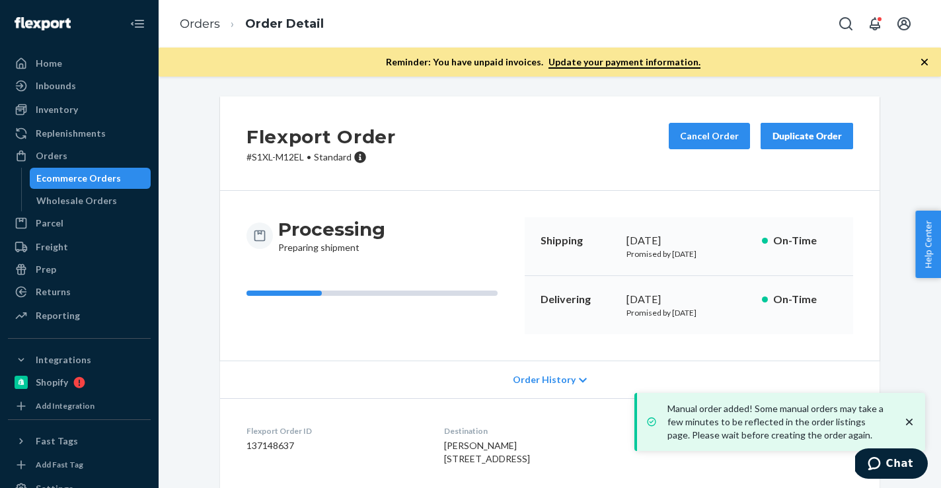
click at [287, 444] on dd "137148637" at bounding box center [335, 446] width 176 height 13
click at [287, 451] on dd "137148637" at bounding box center [335, 446] width 176 height 13
copy dd "137148637"
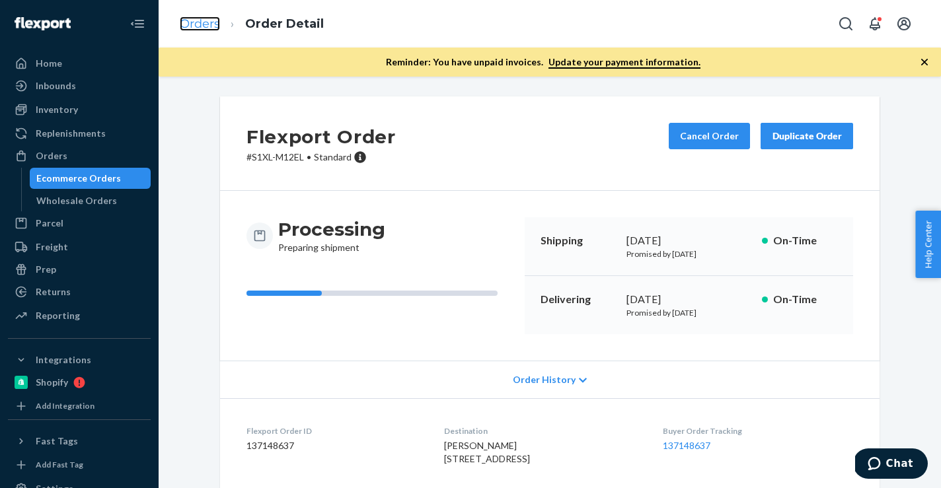
click at [204, 19] on link "Orders" at bounding box center [200, 24] width 40 height 15
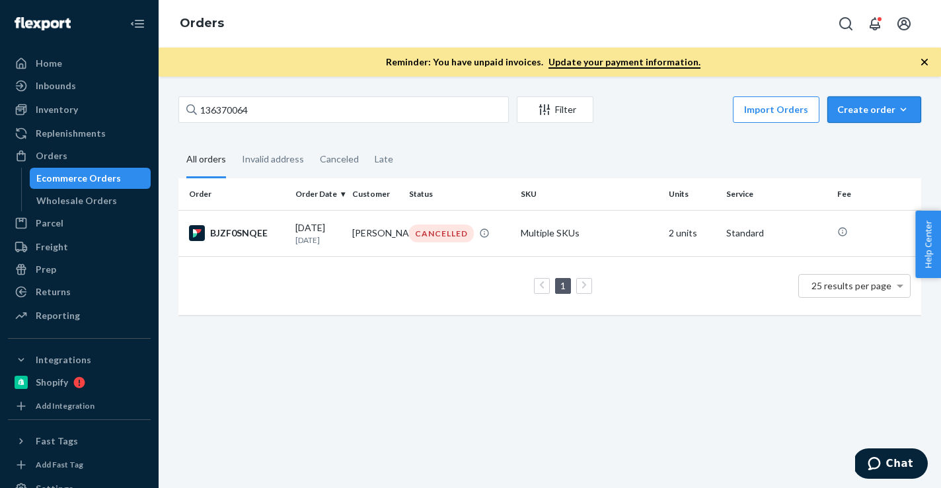
click at [919, 109] on button "Create order Ecommerce order Removal order" at bounding box center [875, 110] width 94 height 26
click at [873, 143] on span "Ecommerce order" at bounding box center [882, 141] width 82 height 9
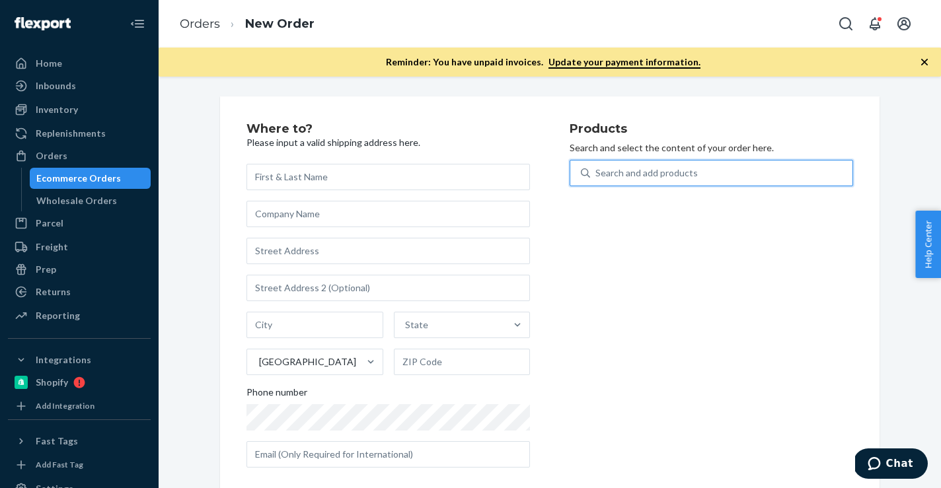
click at [775, 182] on div "Search and add products" at bounding box center [721, 173] width 262 height 24
click at [597, 180] on input "0 results available. Use Up and Down to choose options, press Enter to select t…" at bounding box center [596, 173] width 1 height 13
paste input "B86009-30"
type input "B86009-30"
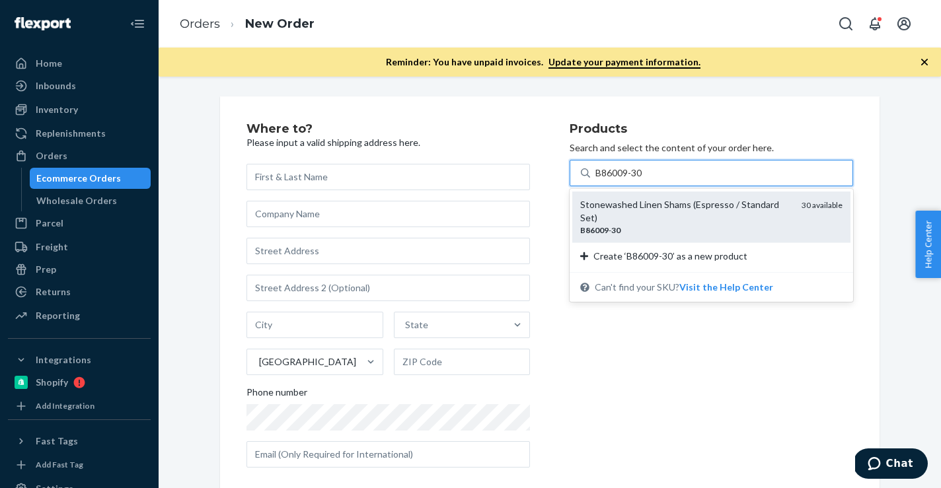
click at [635, 207] on div "Stonewashed Linen Shams (Espresso / Standard Set)" at bounding box center [685, 211] width 211 height 26
click at [635, 180] on input "B86009-30" at bounding box center [620, 173] width 48 height 13
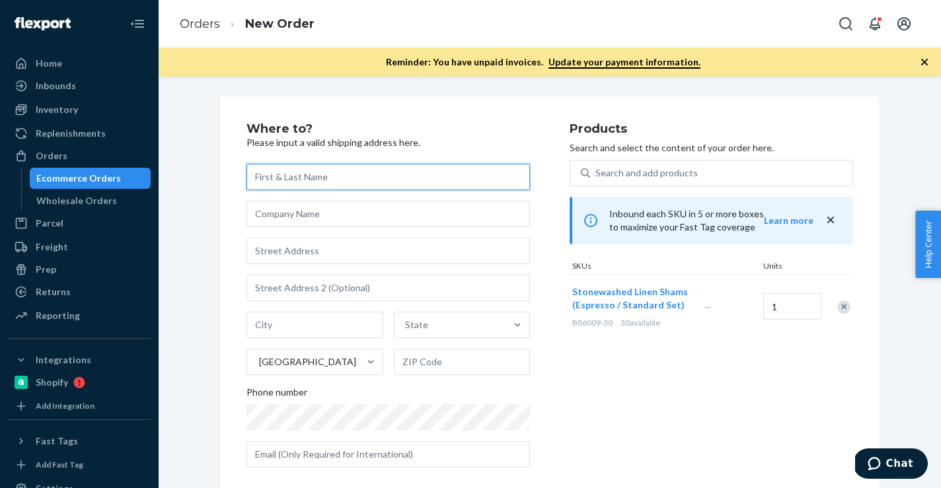
click at [334, 172] on input "text" at bounding box center [389, 177] width 284 height 26
paste input "[PERSON_NAME]"
type input "[PERSON_NAME]"
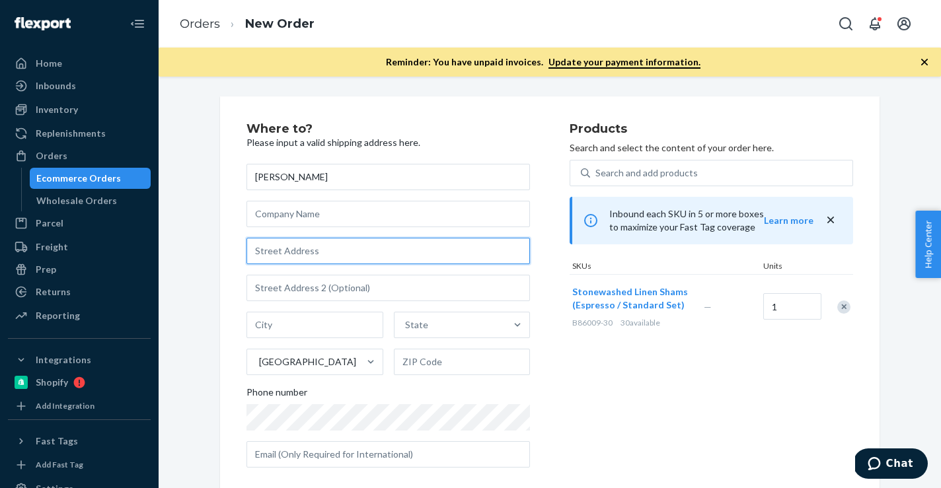
click at [457, 245] on input "text" at bounding box center [389, 251] width 284 height 26
paste input "[STREET_ADDRESS][PERSON_NAME]"
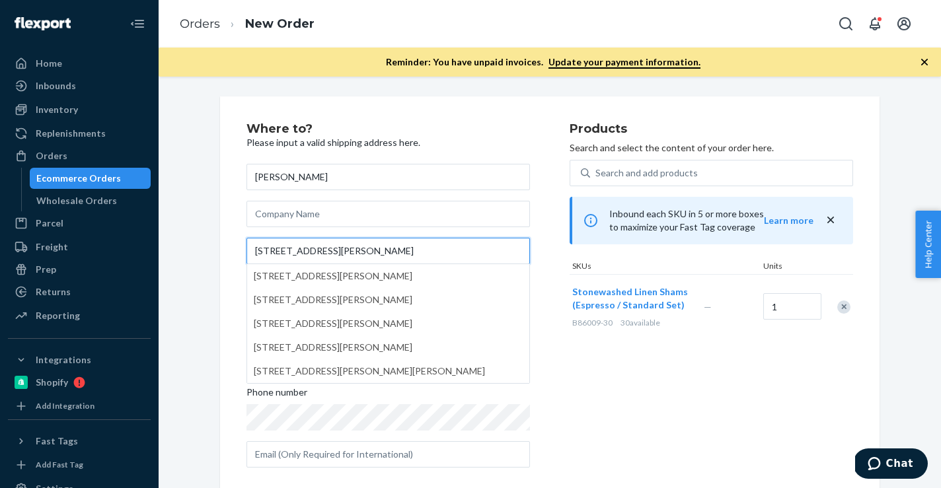
type input "[STREET_ADDRESS][PERSON_NAME]"
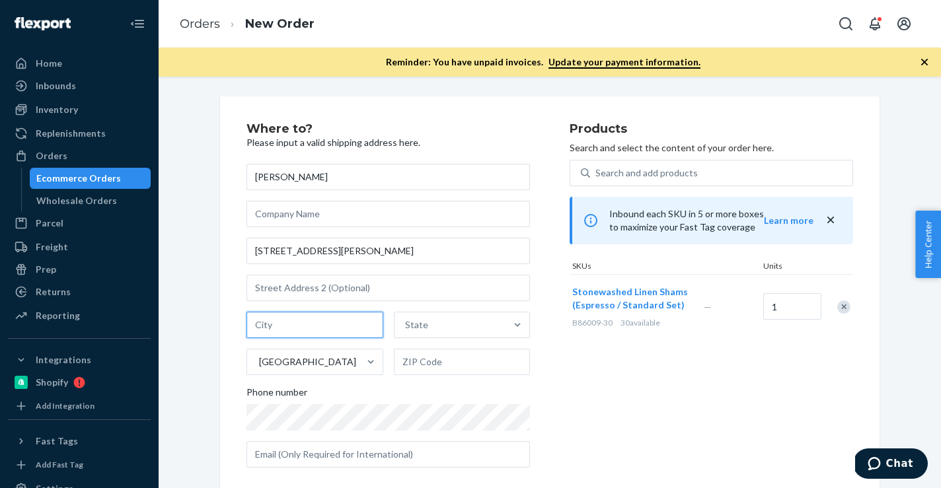
click at [371, 323] on input "text" at bounding box center [315, 325] width 137 height 26
paste input "[GEOGRAPHIC_DATA]"
click at [334, 323] on input "[GEOGRAPHIC_DATA]" at bounding box center [315, 325] width 137 height 26
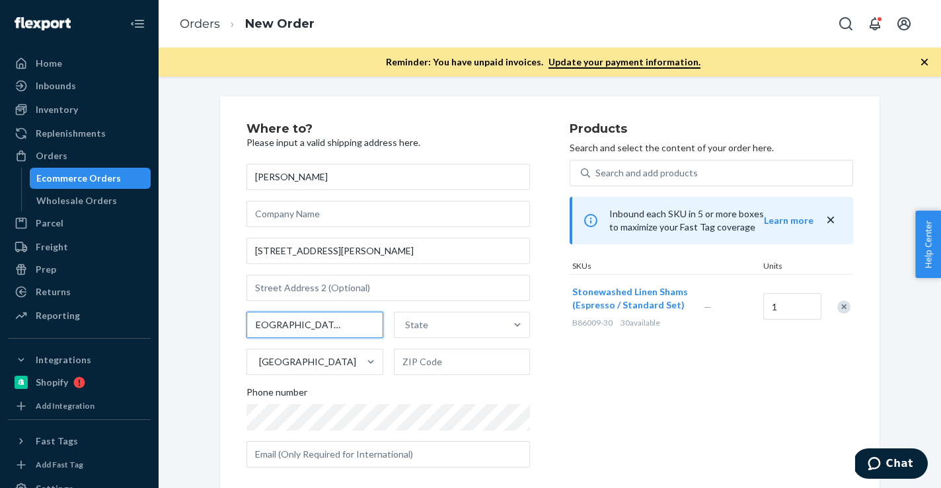
scroll to position [0, 0]
type input "[GEOGRAPHIC_DATA] [GEOGRAPHIC_DATA]"
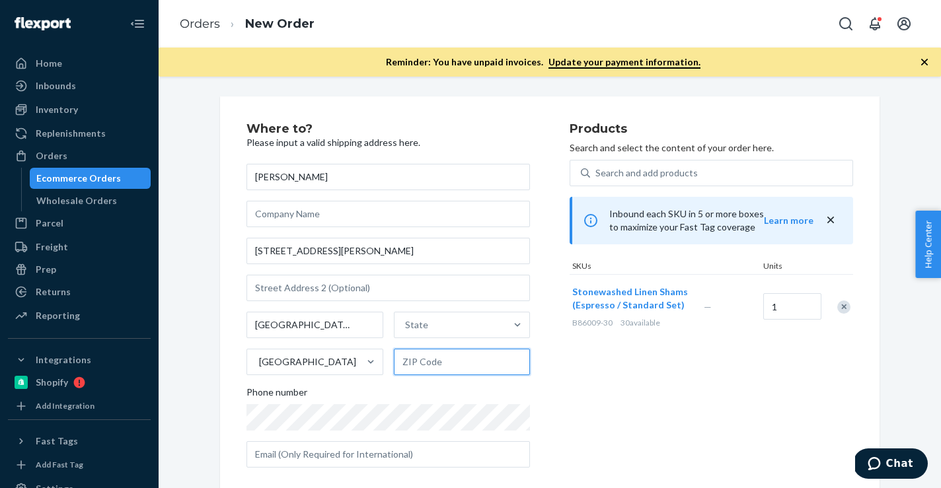
click at [418, 362] on input "text" at bounding box center [462, 362] width 137 height 26
paste input "48071"
type input "48071"
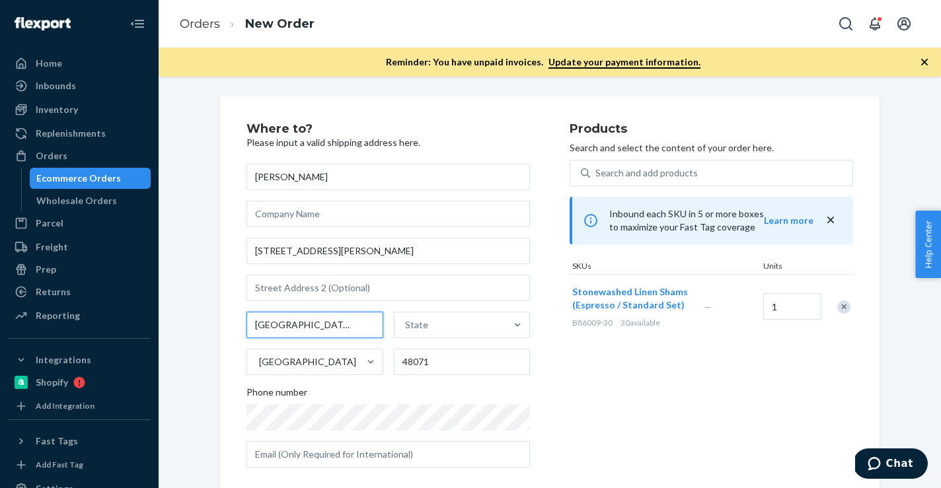
click at [327, 326] on input "[GEOGRAPHIC_DATA] [GEOGRAPHIC_DATA]" at bounding box center [315, 325] width 137 height 26
type input "[GEOGRAPHIC_DATA]"
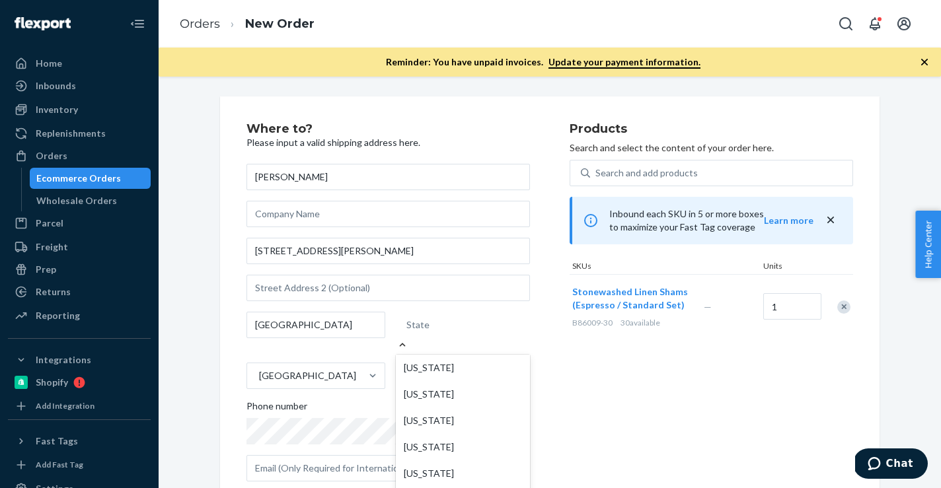
click at [455, 325] on div "State" at bounding box center [463, 325] width 134 height 26
click at [408, 325] on input "option [US_STATE] focused, 1 of 59. 59 results available. Use Up and Down to ch…" at bounding box center [407, 325] width 1 height 13
paste input "MI"
type input "MI"
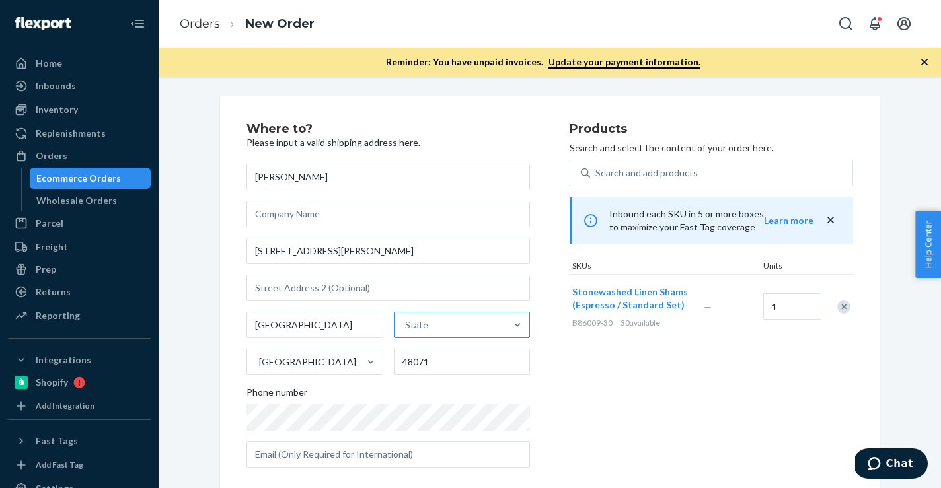
click at [447, 321] on div "State" at bounding box center [451, 325] width 112 height 26
click at [407, 321] on input "State" at bounding box center [405, 325] width 1 height 13
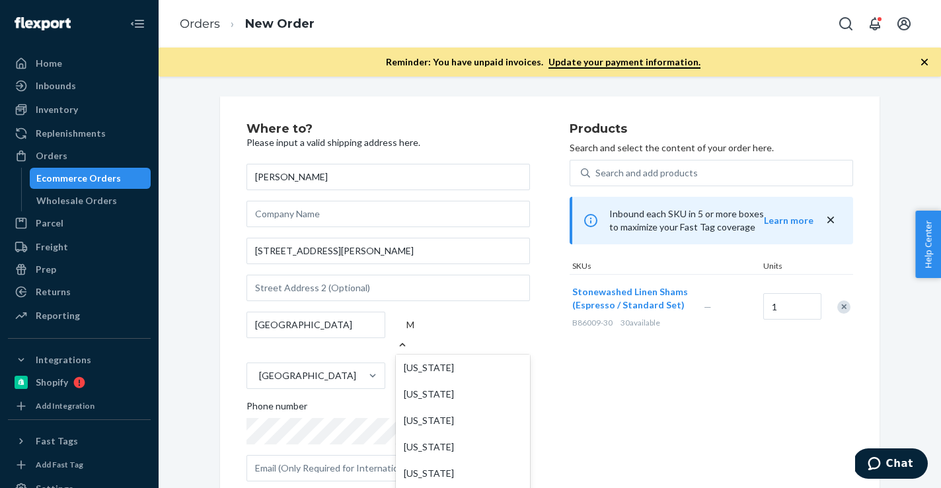
type input "Mi"
click at [447, 360] on div "[US_STATE]" at bounding box center [463, 368] width 134 height 26
click at [418, 332] on input "Mi" at bounding box center [413, 325] width 12 height 13
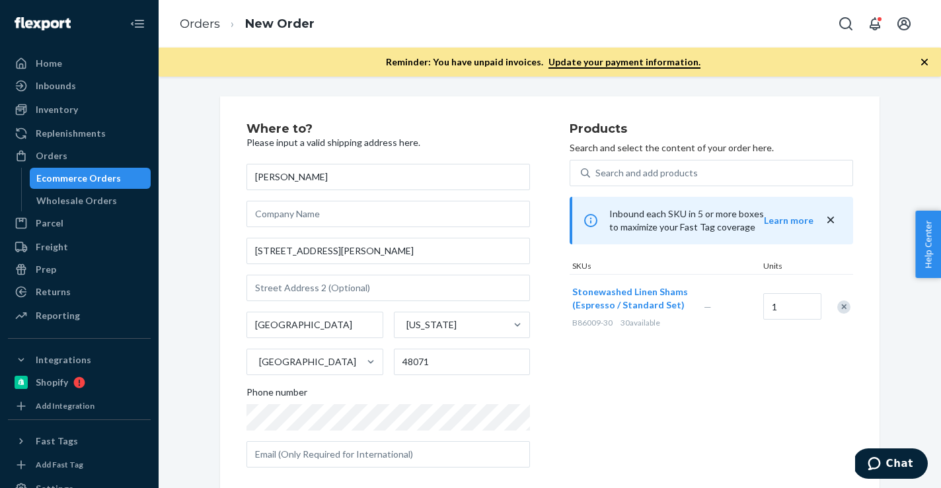
click at [607, 329] on div "Stonewashed Linen Shams (Espresso / Standard Set) B86009-30 30 available" at bounding box center [636, 307] width 132 height 64
drag, startPoint x: 614, startPoint y: 321, endPoint x: 572, endPoint y: 323, distance: 41.7
click at [573, 323] on div "B86009-30 30 available" at bounding box center [635, 322] width 126 height 11
copy span "B86009-30"
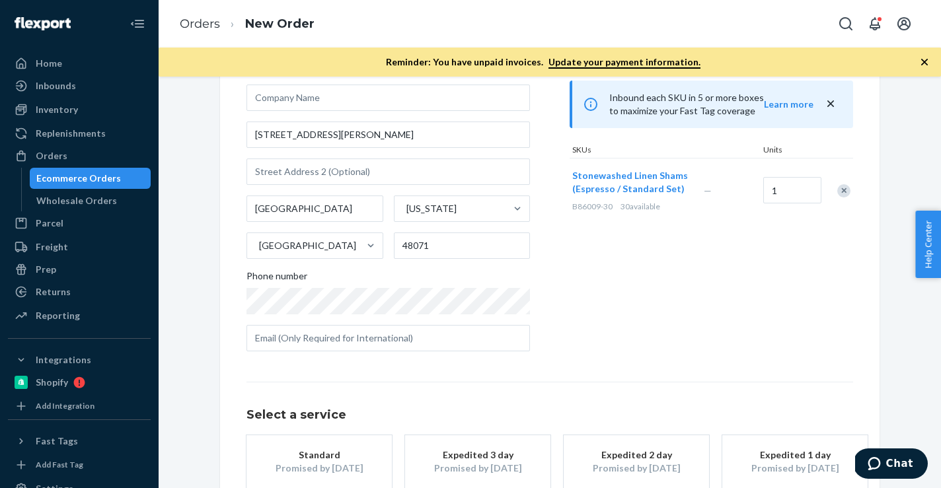
scroll to position [195, 0]
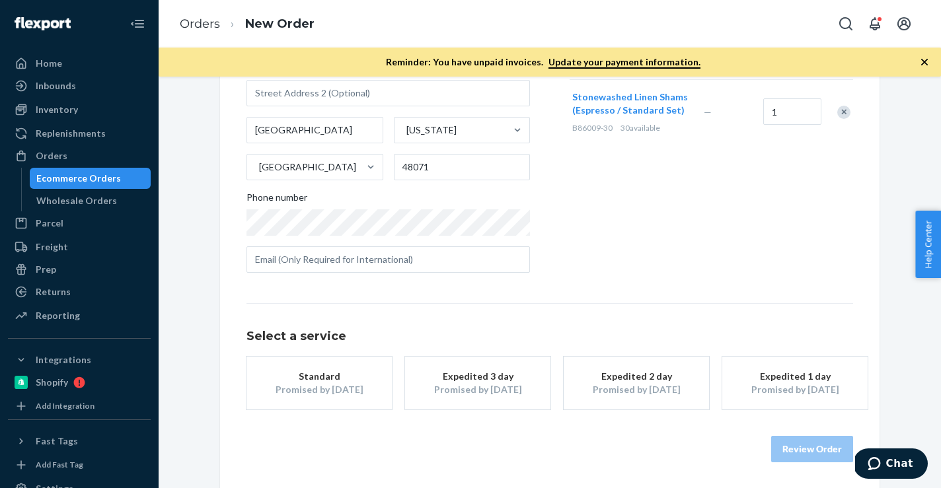
click at [311, 391] on div "Promised by [DATE]" at bounding box center [319, 389] width 106 height 13
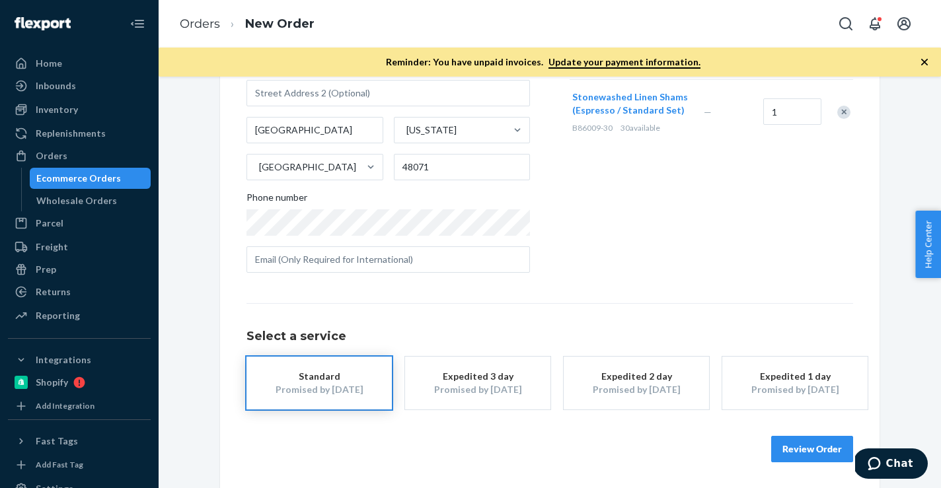
click at [311, 391] on div "Promised by [DATE]" at bounding box center [319, 389] width 106 height 13
click at [800, 447] on button "Review Order" at bounding box center [812, 449] width 82 height 26
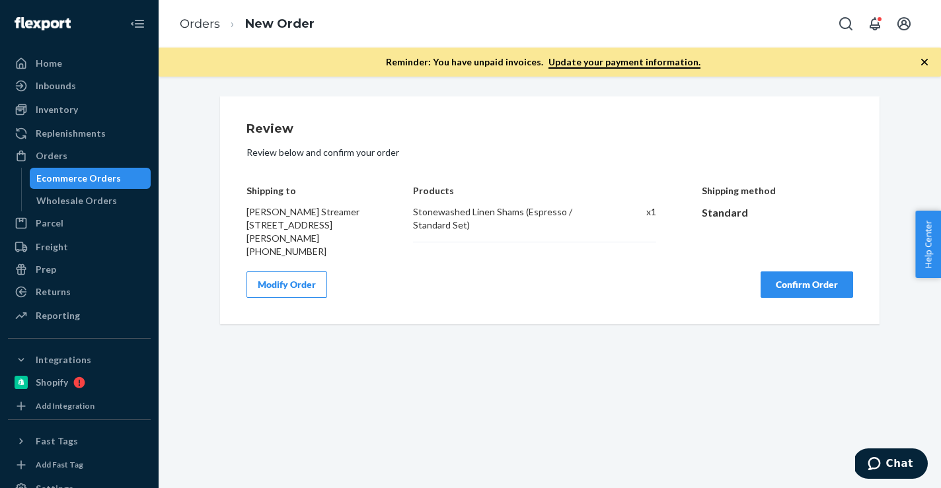
click at [817, 289] on button "Confirm Order" at bounding box center [807, 285] width 93 height 26
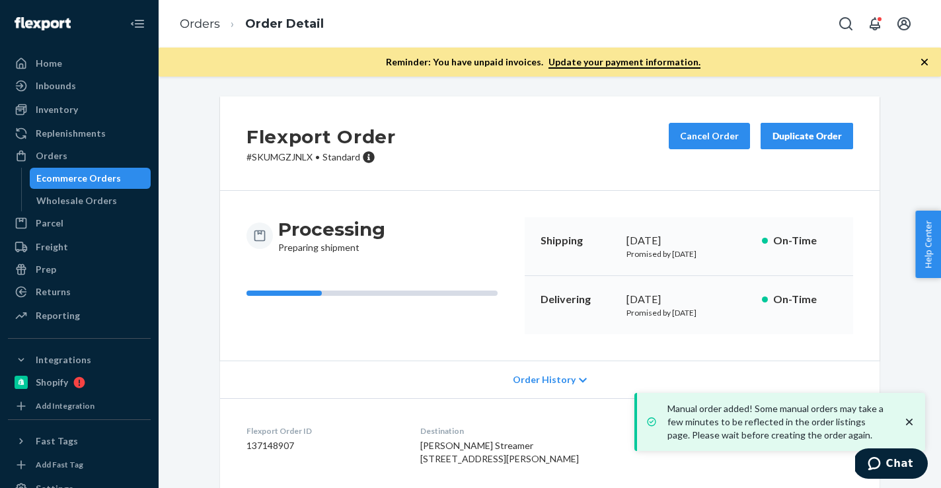
scroll to position [38, 0]
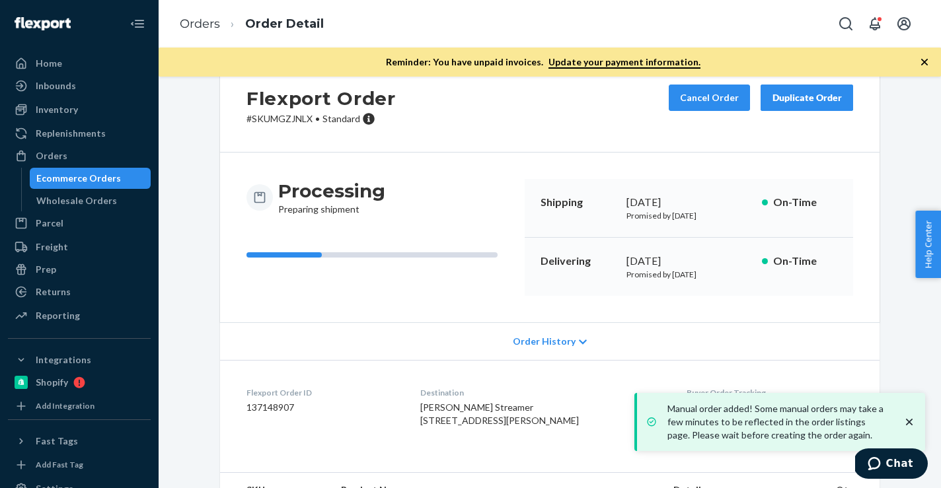
click at [274, 408] on dd "137148907" at bounding box center [323, 407] width 153 height 13
click at [182, 28] on link "Orders" at bounding box center [200, 24] width 40 height 15
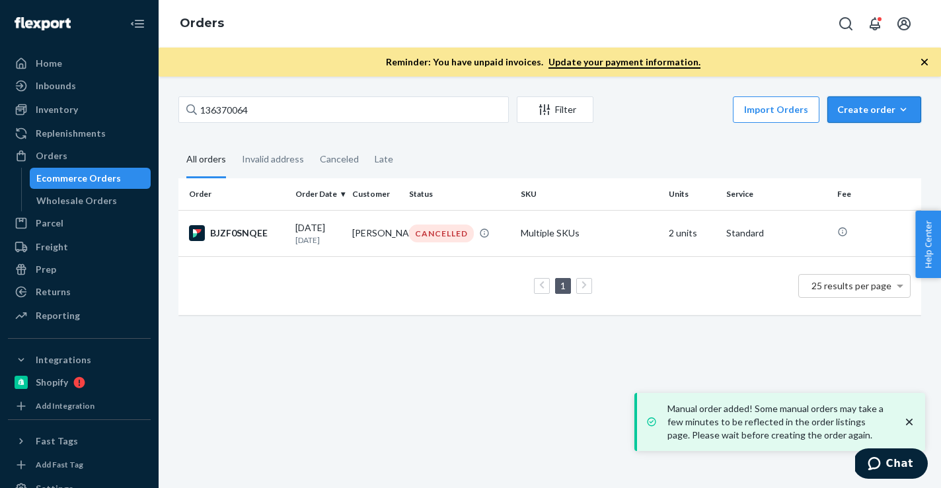
click at [902, 109] on icon "button" at bounding box center [904, 109] width 6 height 3
click at [902, 146] on span "Ecommerce order" at bounding box center [882, 141] width 82 height 9
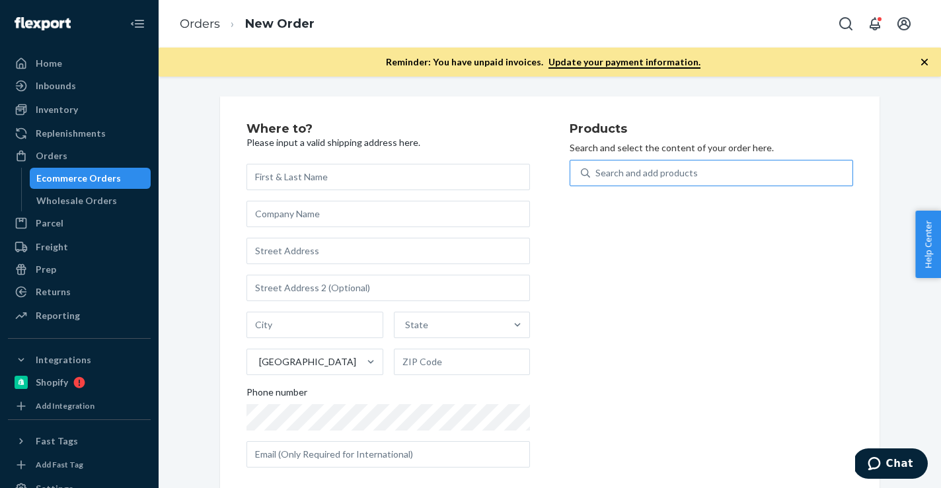
click at [744, 170] on div "Search and add products" at bounding box center [721, 173] width 262 height 24
click at [597, 170] on input "Search and add products" at bounding box center [596, 173] width 1 height 13
paste input "B86009-30"
type input "B86009-30"
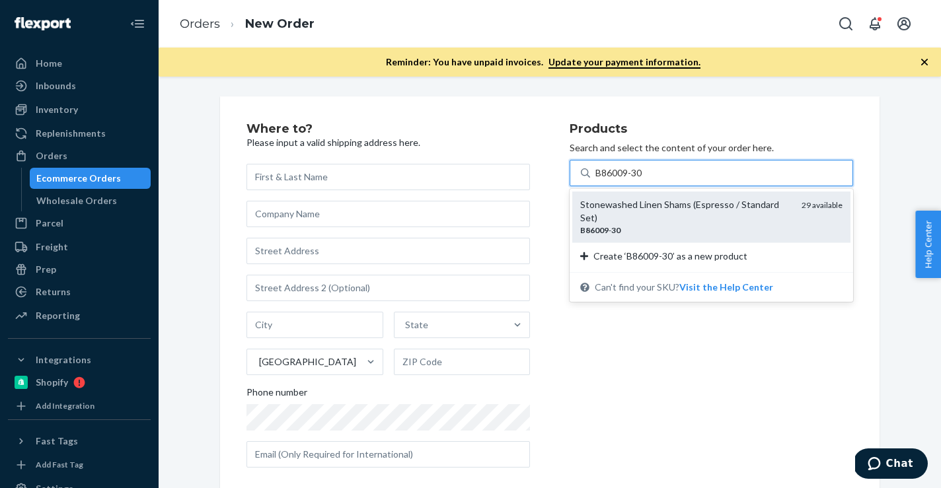
click at [698, 208] on div "Stonewashed Linen Shams (Espresso / Standard Set)" at bounding box center [685, 211] width 211 height 26
click at [644, 180] on input "B86009-30" at bounding box center [620, 173] width 48 height 13
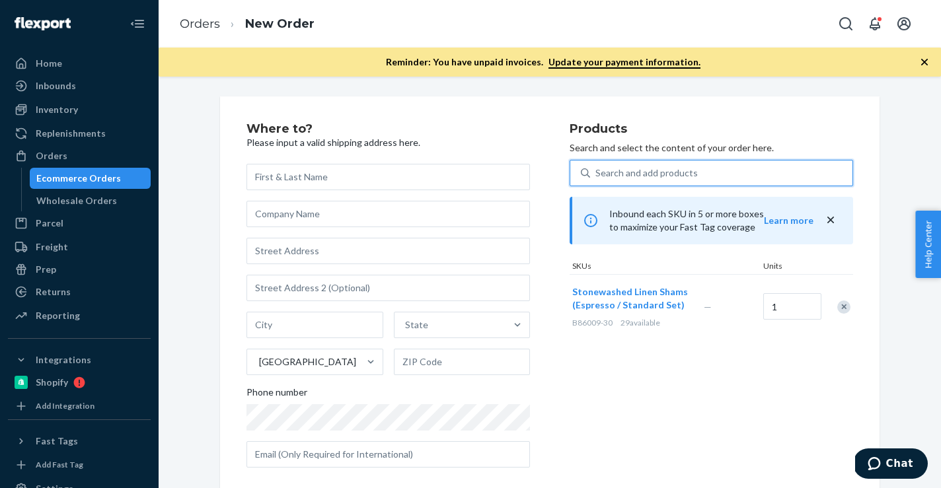
click at [668, 178] on div "Search and add products" at bounding box center [647, 173] width 102 height 13
click at [597, 178] on input "0 results available. Select is focused ,type to refine list, press Down to open…" at bounding box center [596, 173] width 1 height 13
paste input "B86014-30"
type input "B86014-30"
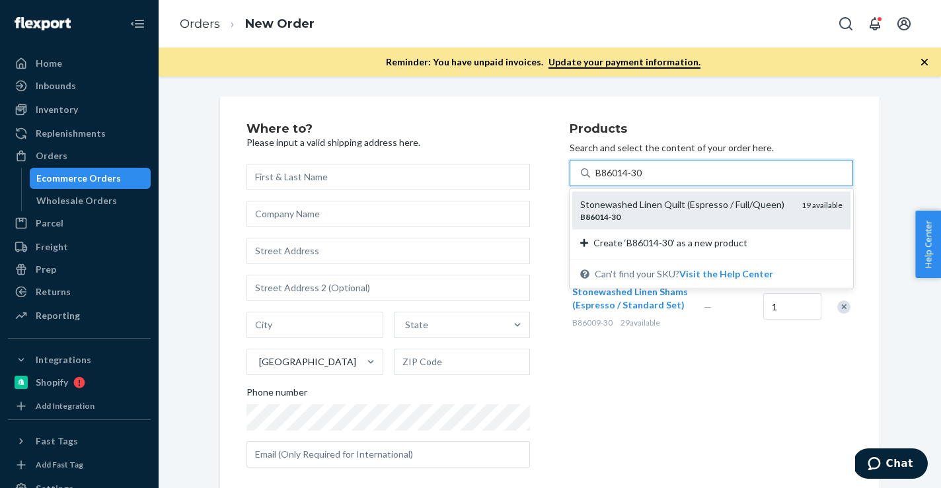
click at [639, 196] on div "Stonewashed Linen Quilt (Espresso / Full/Queen) B86014 - 30 19 available" at bounding box center [711, 211] width 278 height 38
click at [639, 180] on input "B86014-30" at bounding box center [620, 173] width 48 height 13
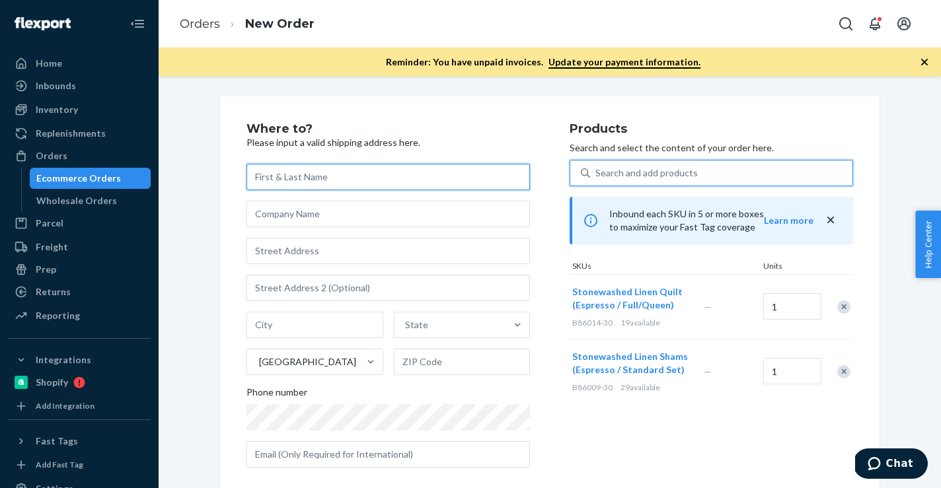
click at [297, 183] on input "text" at bounding box center [389, 177] width 284 height 26
paste input "[PERSON_NAME]"
type input "[PERSON_NAME]"
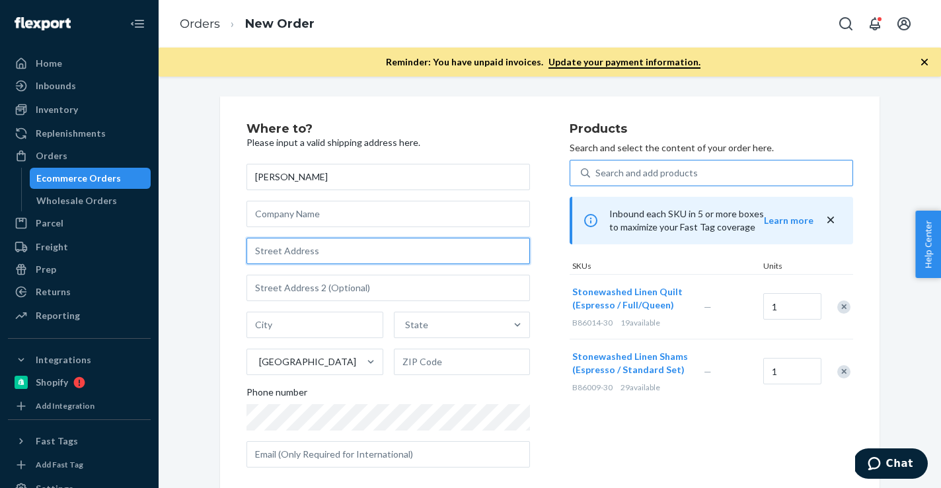
click at [459, 246] on input "text" at bounding box center [389, 251] width 284 height 26
paste input "9746 Bluereef Dr"
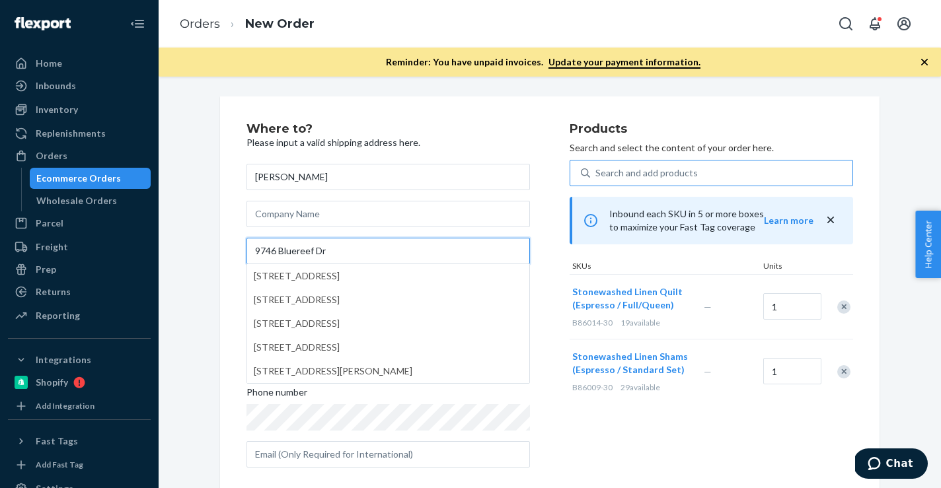
type input "9746 Bluereef Dr"
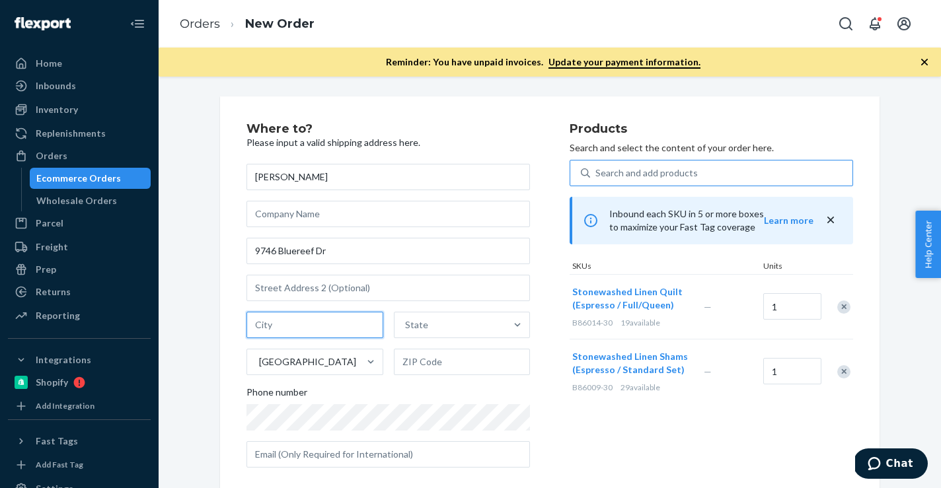
click at [369, 330] on input "text" at bounding box center [315, 325] width 137 height 26
paste input "[GEOGRAPHIC_DATA]"
click at [332, 326] on input "[GEOGRAPHIC_DATA]" at bounding box center [315, 325] width 137 height 26
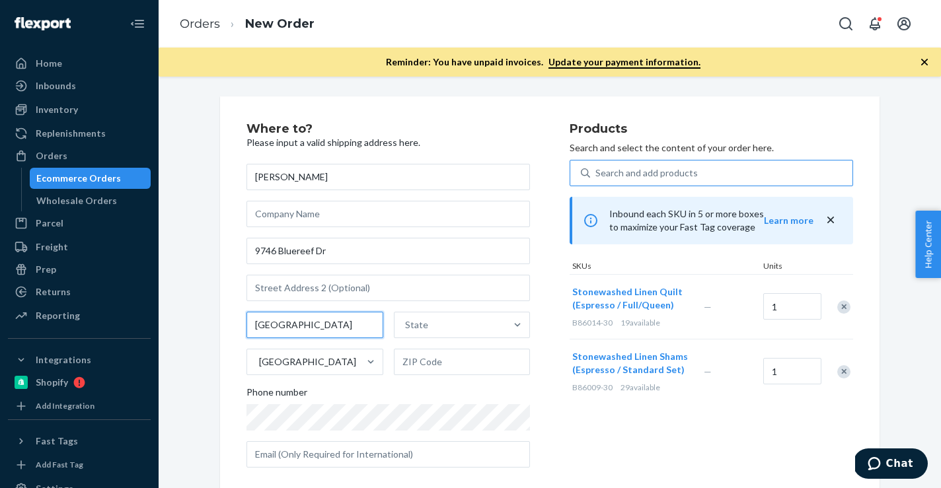
scroll to position [0, 0]
type input "[GEOGRAPHIC_DATA]"
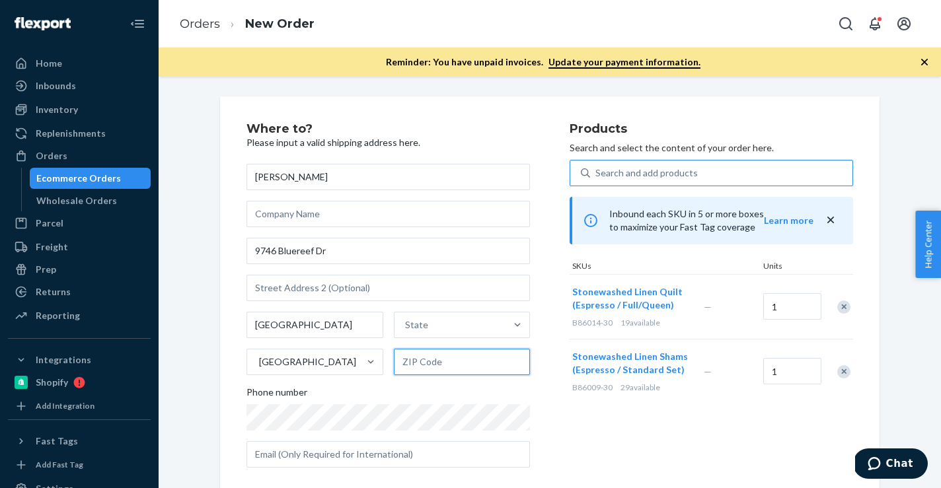
paste input "92646"
click at [442, 371] on input "text" at bounding box center [462, 362] width 137 height 26
type input "92646"
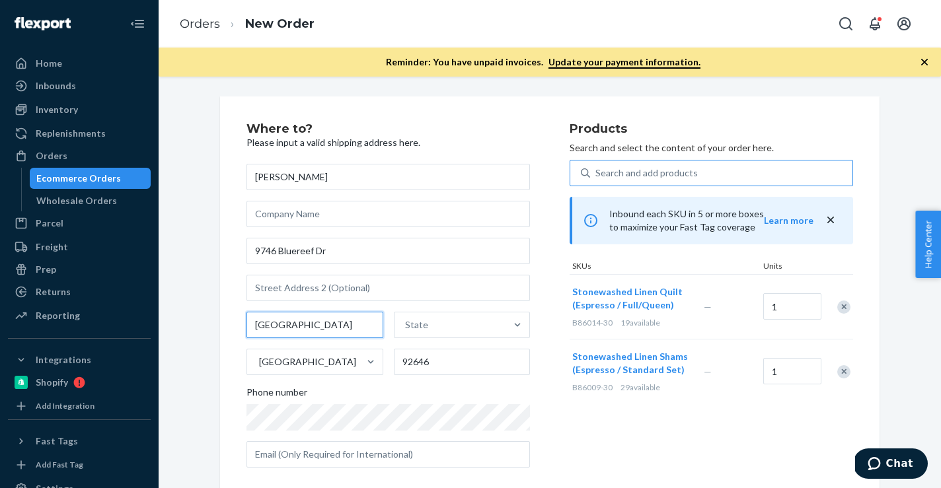
click at [332, 325] on input "[GEOGRAPHIC_DATA]" at bounding box center [315, 325] width 137 height 26
type input "[GEOGRAPHIC_DATA]"
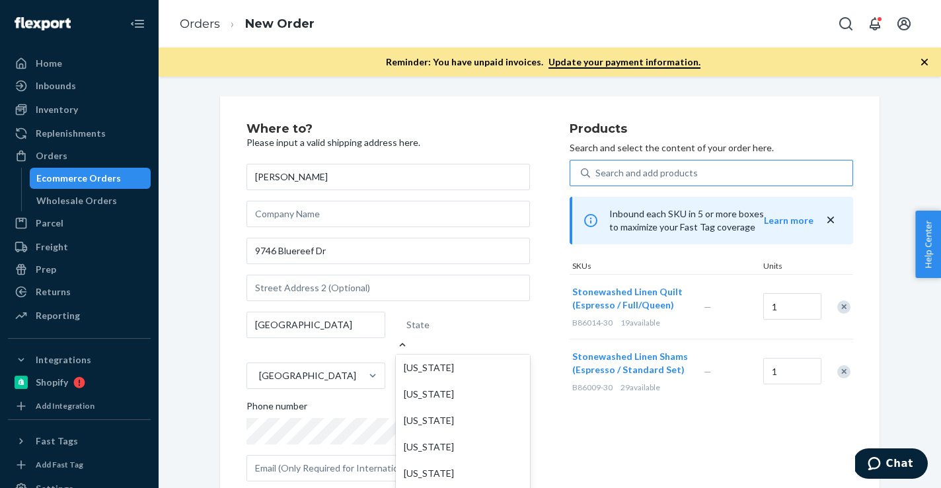
click at [459, 331] on div "State" at bounding box center [463, 325] width 134 height 26
click at [408, 331] on input "option [US_STATE] focused, 1 of 59. 59 results available. Use Up and Down to ch…" at bounding box center [407, 325] width 1 height 13
paste input "CA"
type input "CA"
click at [449, 386] on div "[US_STATE]" at bounding box center [463, 394] width 134 height 26
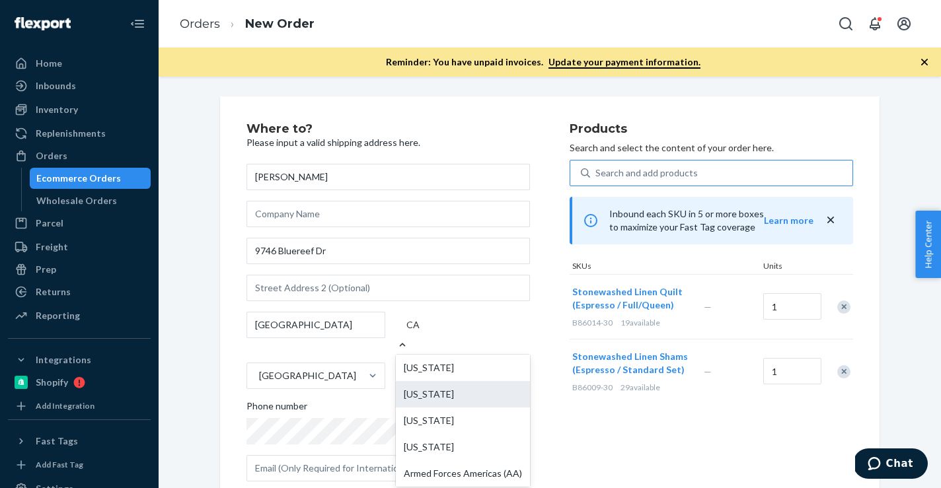
click at [420, 332] on input "CA" at bounding box center [414, 325] width 14 height 13
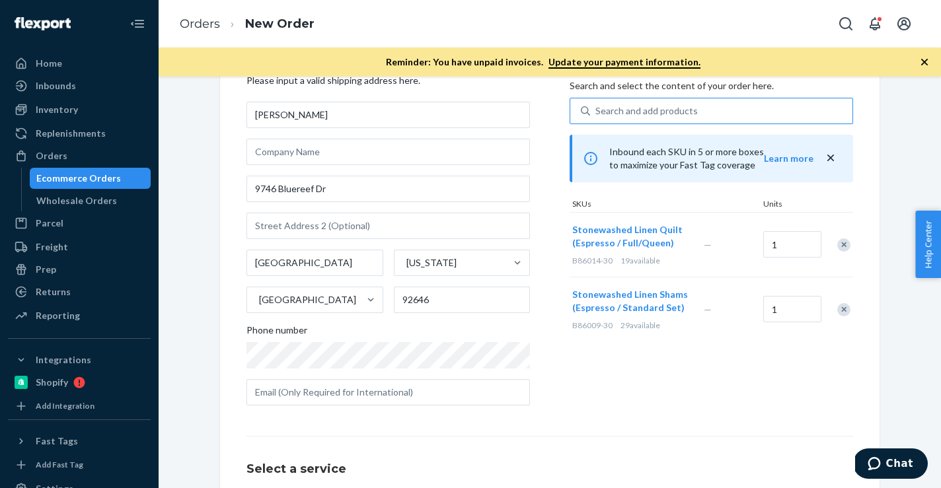
scroll to position [195, 0]
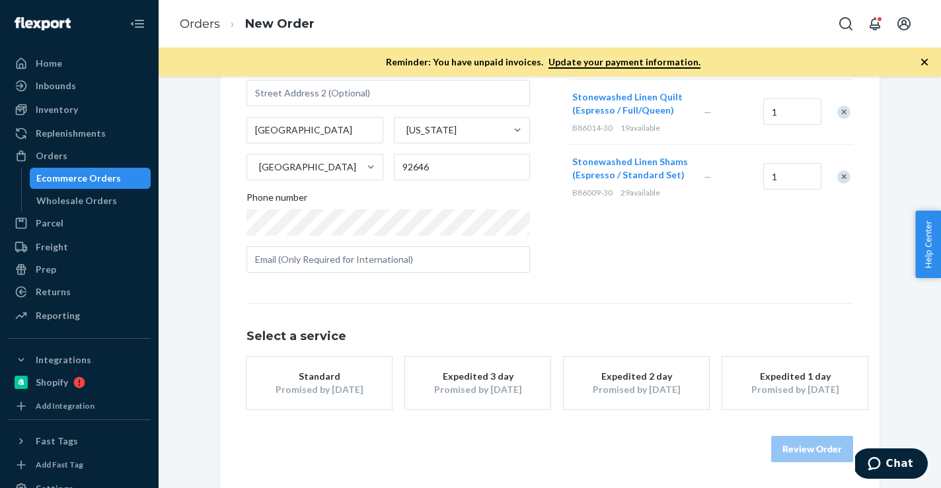
click at [350, 385] on div "Promised by [DATE]" at bounding box center [319, 389] width 106 height 13
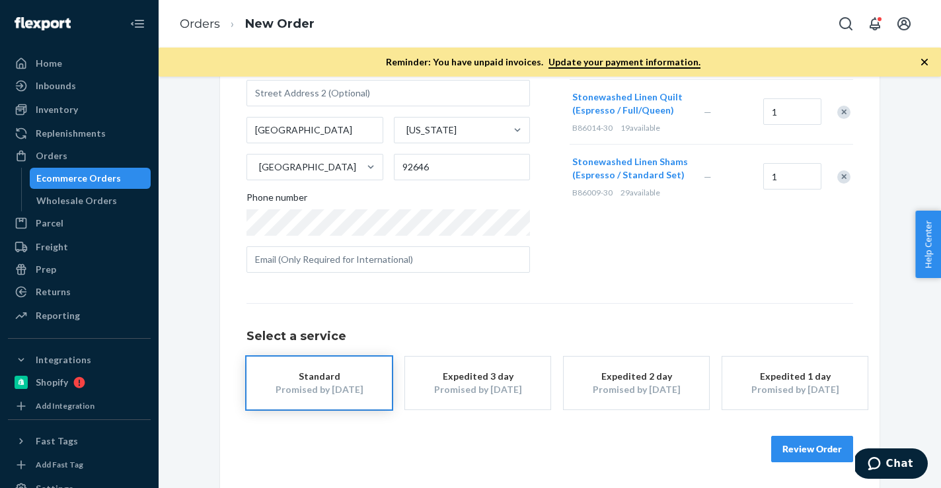
click at [809, 456] on button "Review Order" at bounding box center [812, 449] width 82 height 26
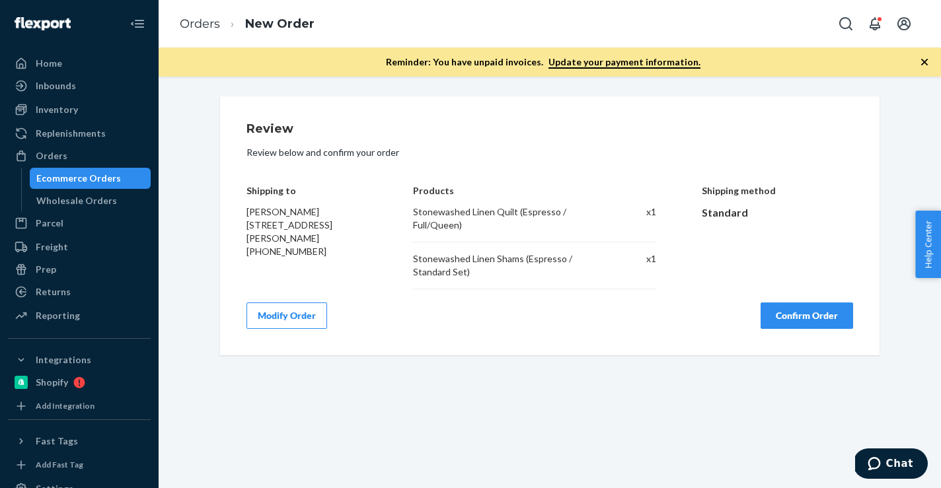
scroll to position [0, 0]
click at [811, 323] on button "Confirm Order" at bounding box center [807, 316] width 93 height 26
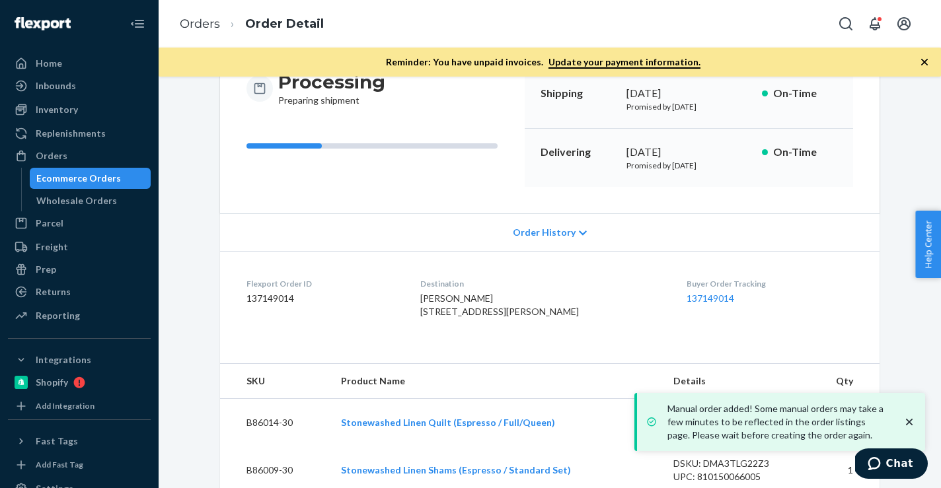
scroll to position [196, 0]
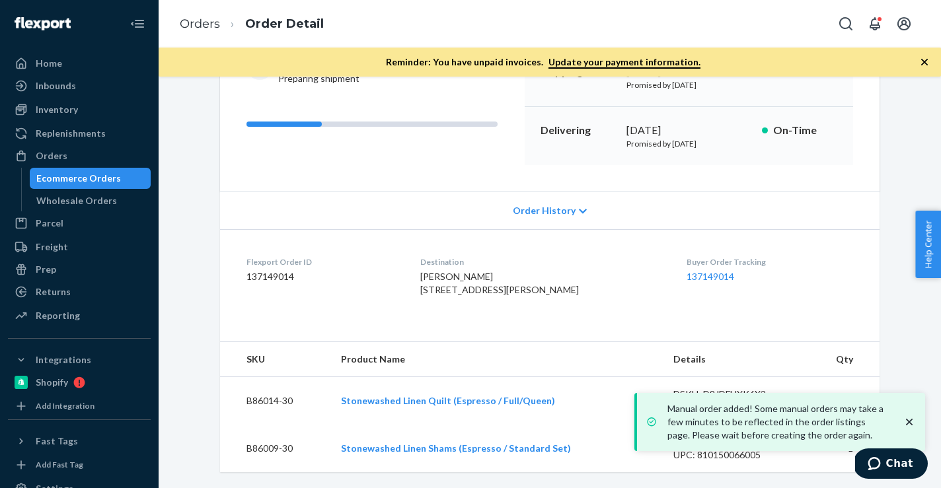
click at [273, 270] on dd "137149014" at bounding box center [323, 276] width 153 height 13
copy dd "137149014"
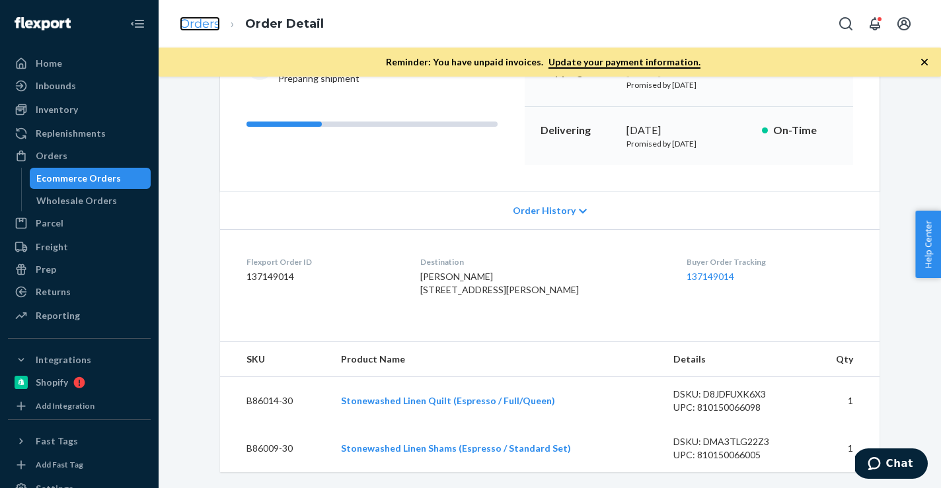
click at [214, 25] on link "Orders" at bounding box center [200, 24] width 40 height 15
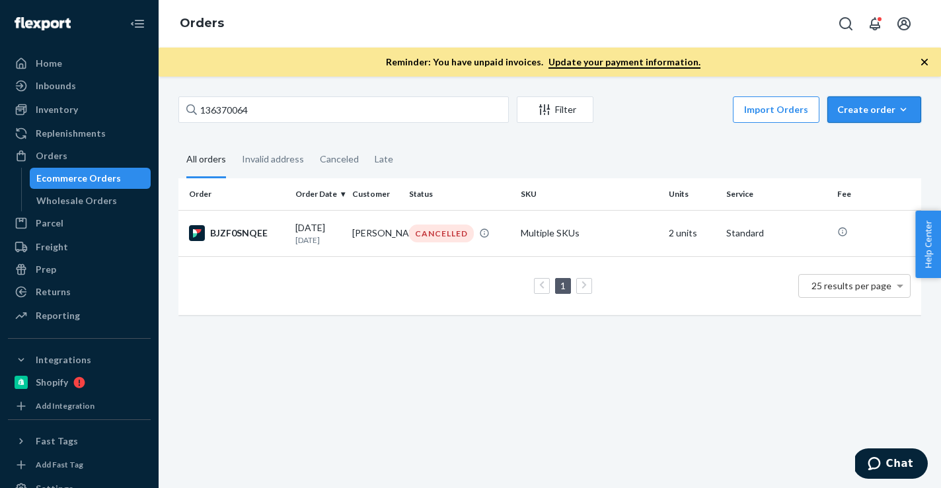
click at [903, 110] on icon "button" at bounding box center [904, 109] width 6 height 3
click at [873, 131] on button "Ecommerce order" at bounding box center [894, 142] width 127 height 28
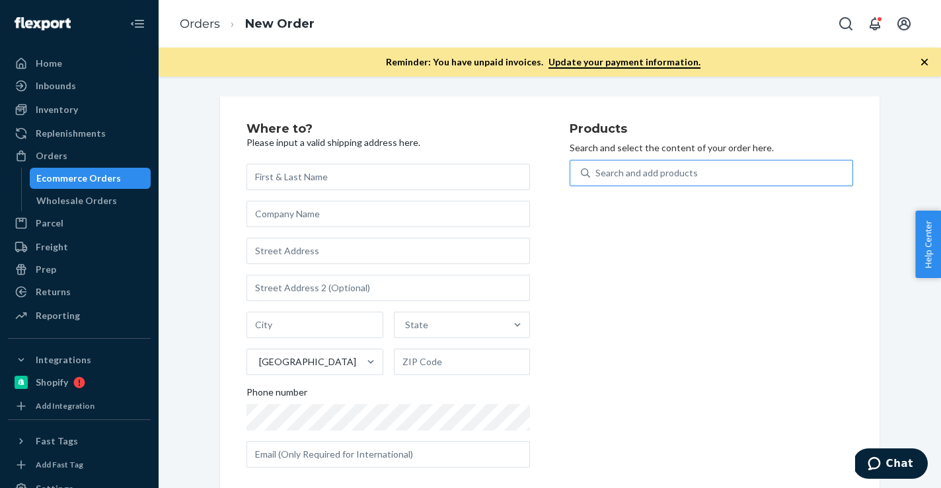
click at [772, 164] on div "Search and add products" at bounding box center [721, 173] width 262 height 24
click at [597, 167] on input "Search and add products" at bounding box center [596, 173] width 1 height 13
paste input "B86010-07"
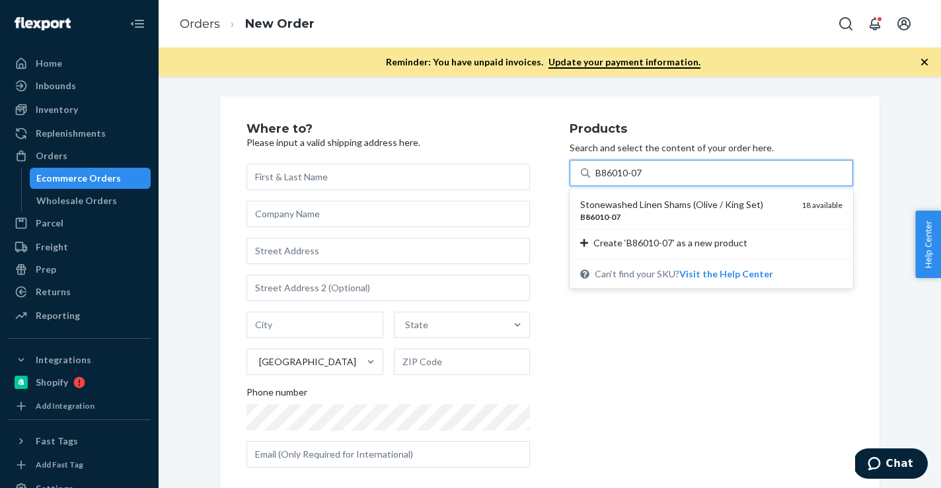
type input "B86010-07"
